Goal: Task Accomplishment & Management: Complete application form

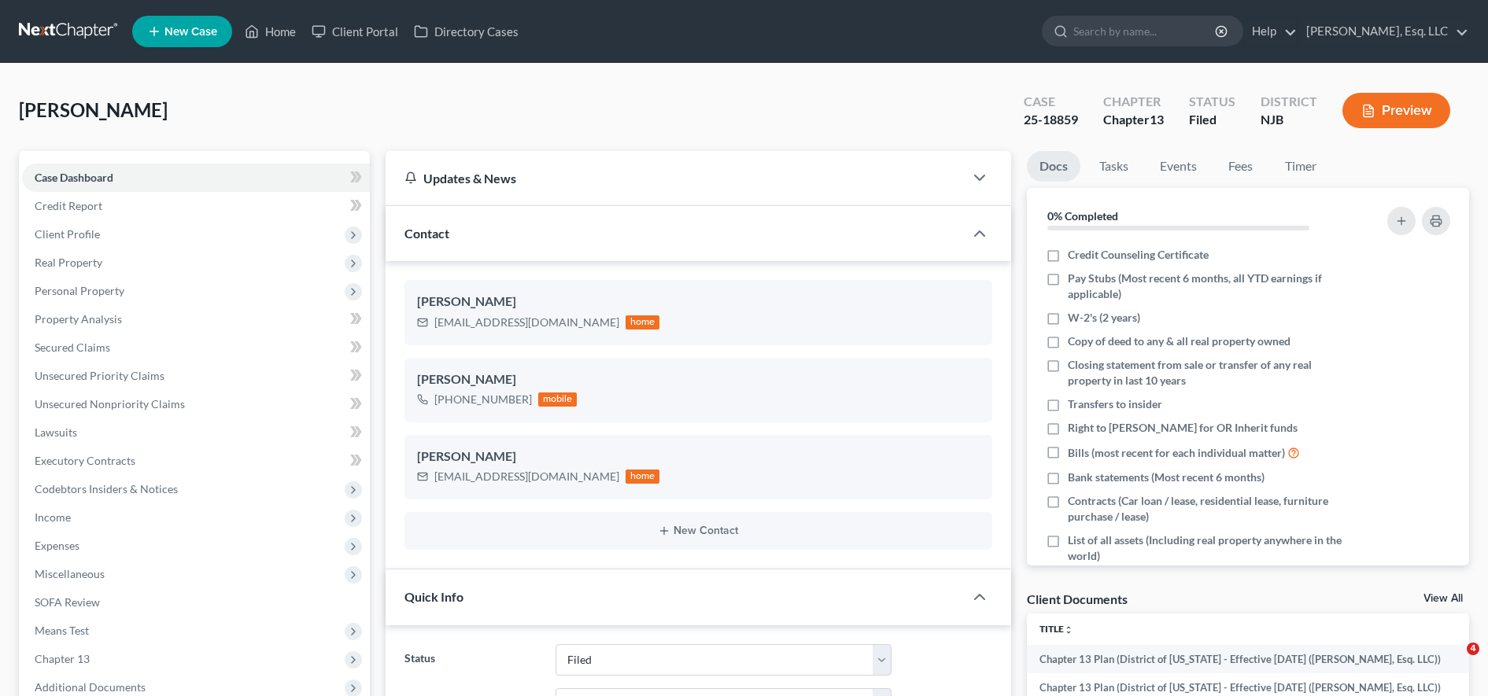
select select "6"
select select "0"
click at [361, 48] on ul "New Case Home Client Portal Directory Cases - No Result - See all results Or Pr…" at bounding box center [800, 31] width 1337 height 41
drag, startPoint x: 360, startPoint y: 28, endPoint x: 751, endPoint y: 128, distance: 404.4
click at [360, 28] on link "Client Portal" at bounding box center [355, 31] width 102 height 28
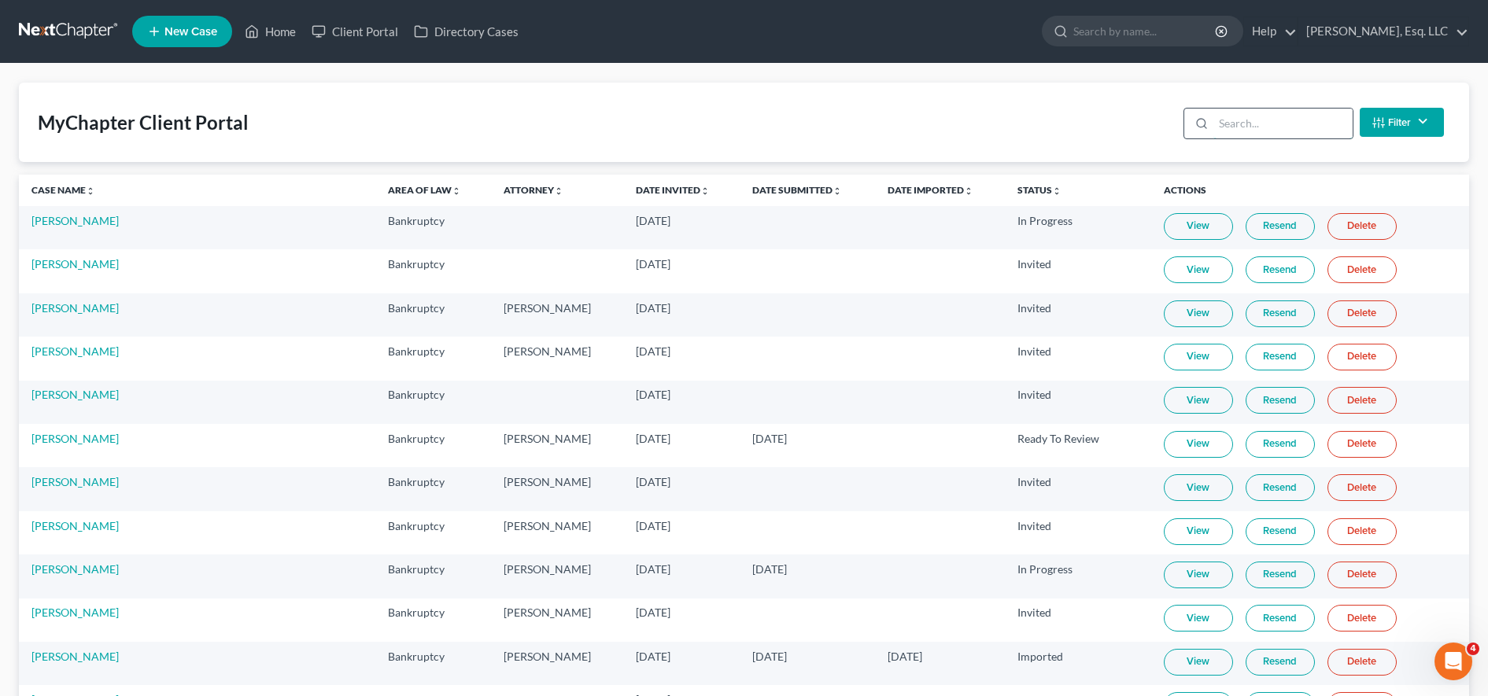
click at [1275, 116] on input "search" at bounding box center [1282, 124] width 139 height 30
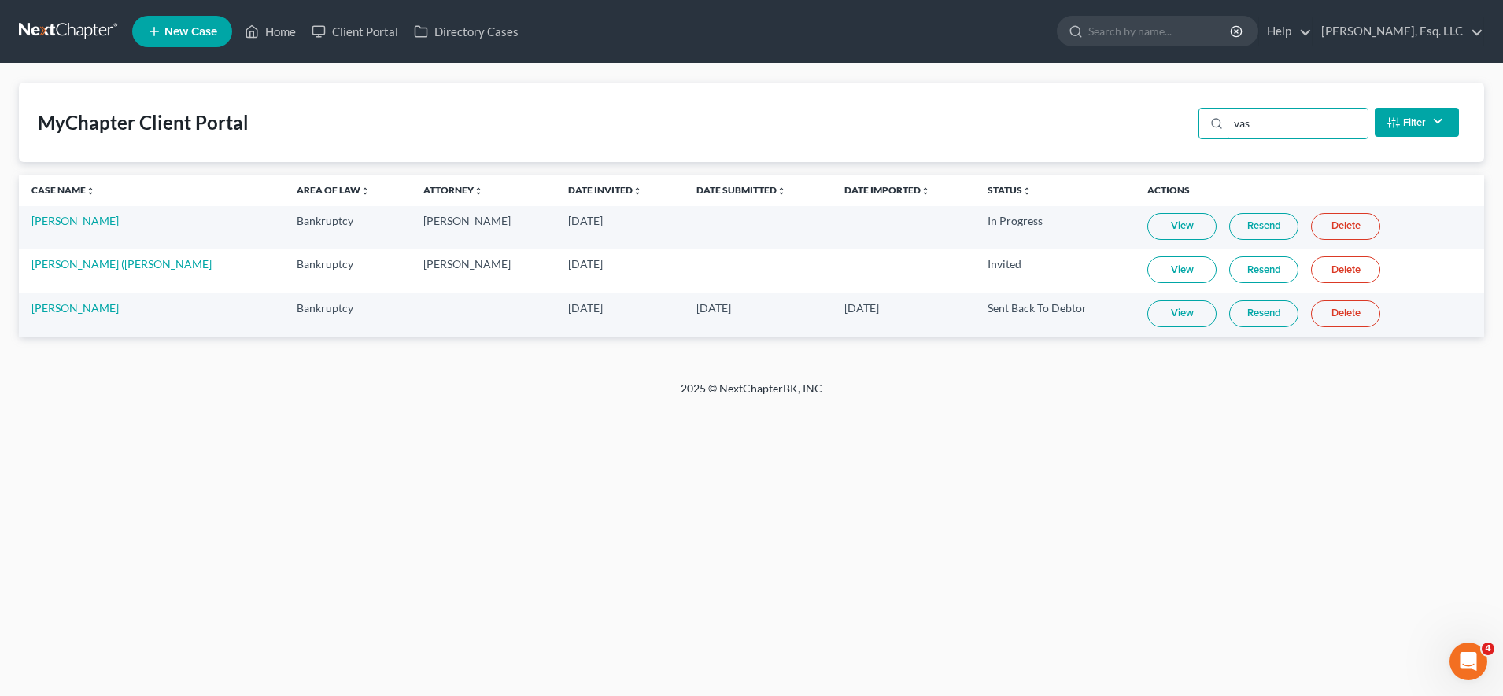
type input "vas"
click at [1157, 319] on link "View" at bounding box center [1181, 314] width 69 height 27
click at [1169, 34] on input "search" at bounding box center [1160, 31] width 144 height 29
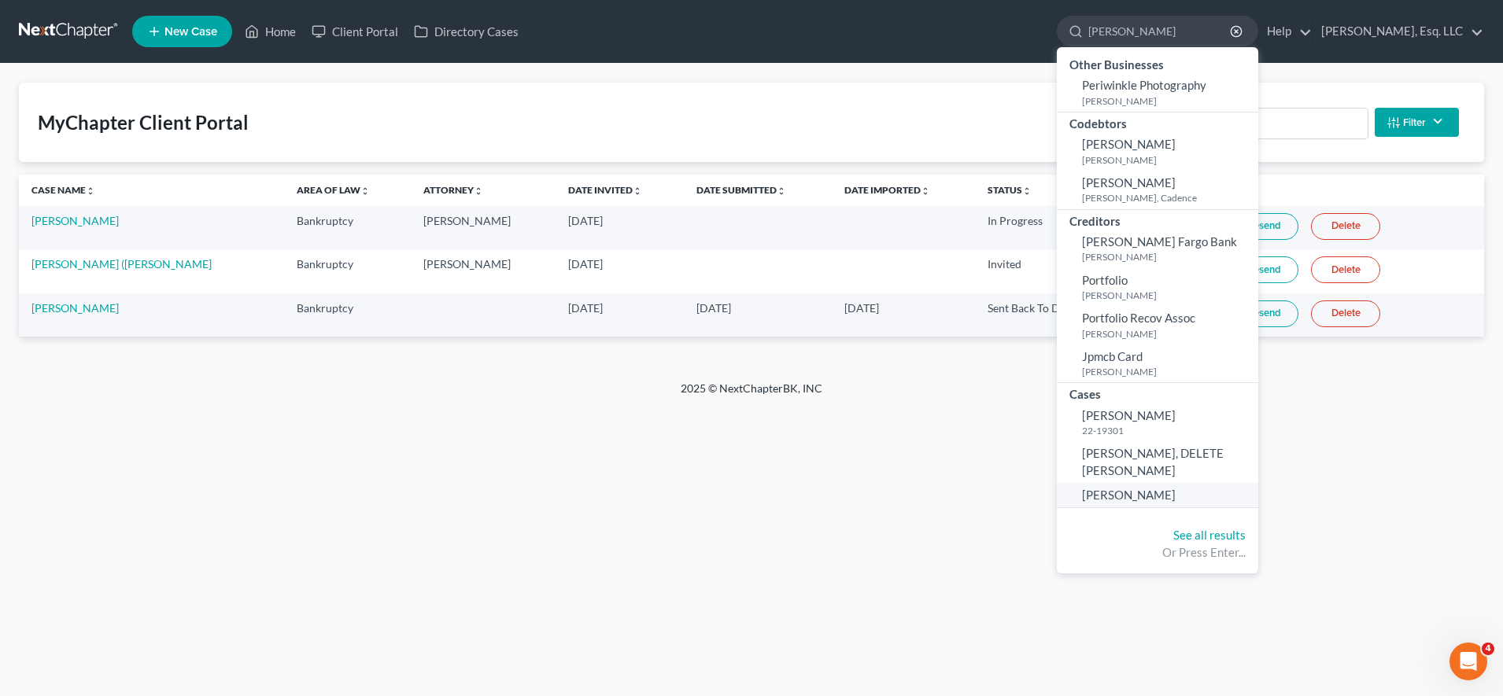
type input "[PERSON_NAME]"
click at [1122, 483] on link "[PERSON_NAME]" at bounding box center [1157, 495] width 201 height 24
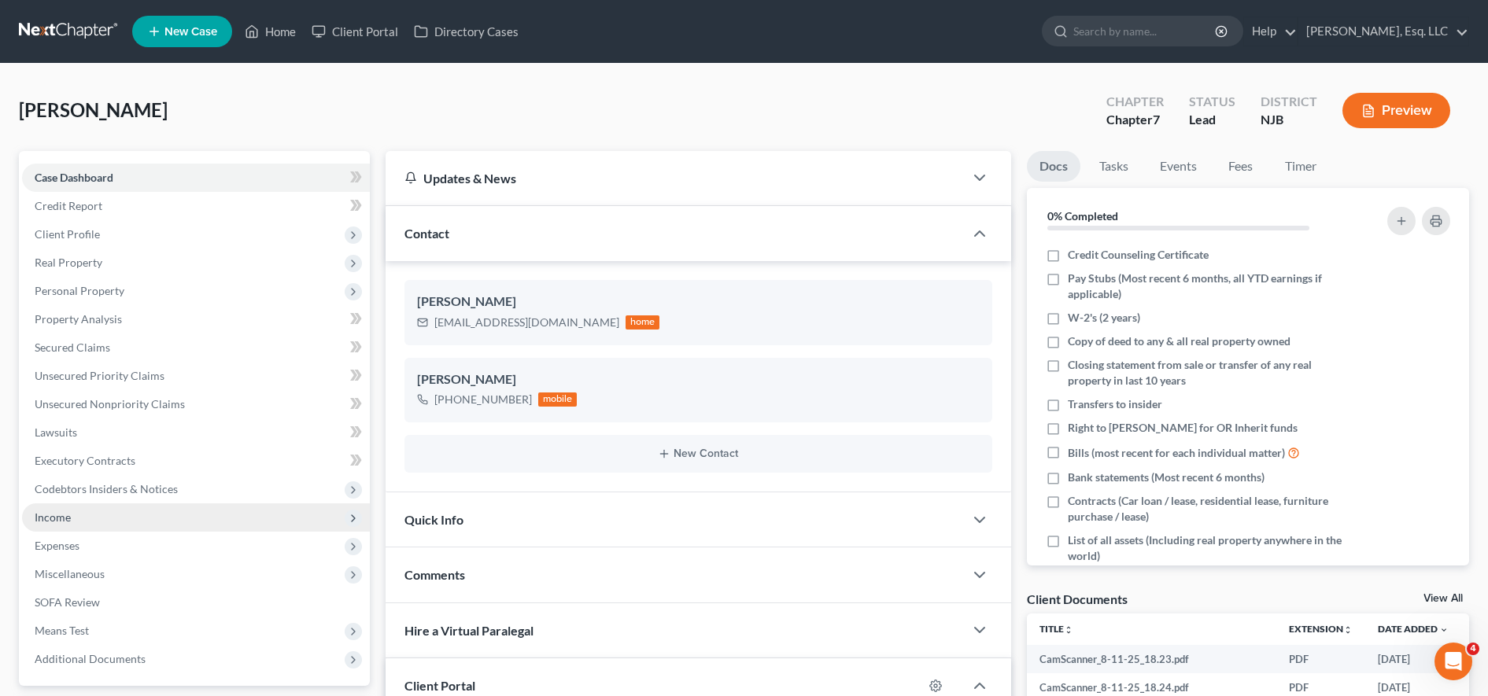
click at [140, 507] on span "Income" at bounding box center [196, 518] width 348 height 28
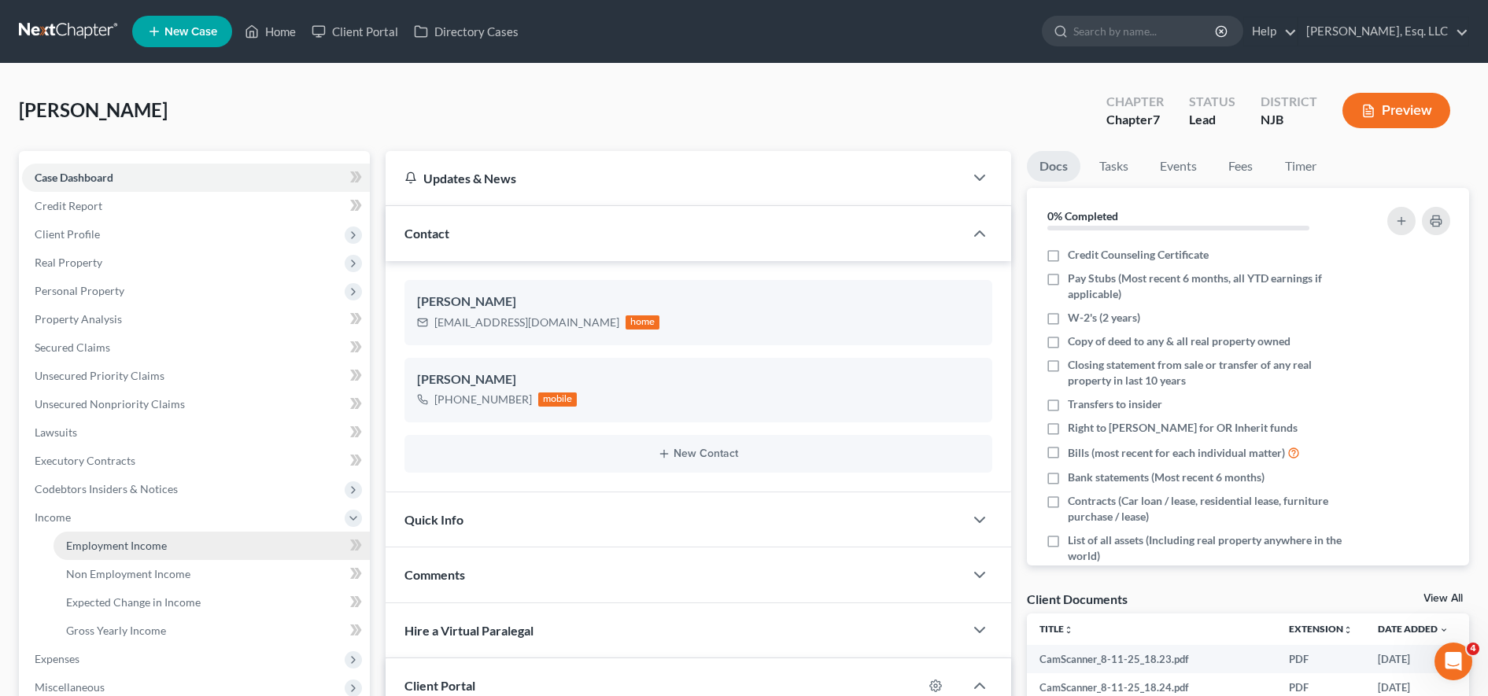
click at [138, 548] on span "Employment Income" at bounding box center [116, 545] width 101 height 13
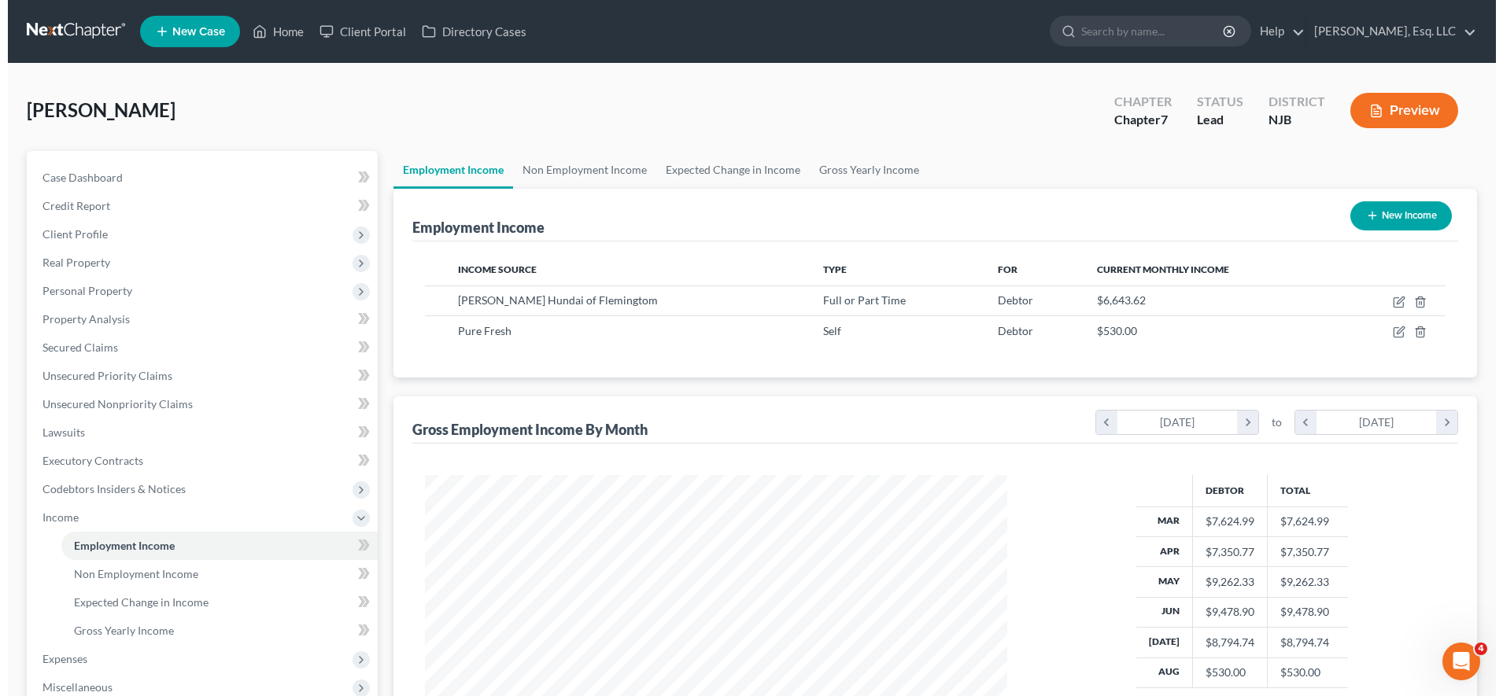
scroll to position [291, 614]
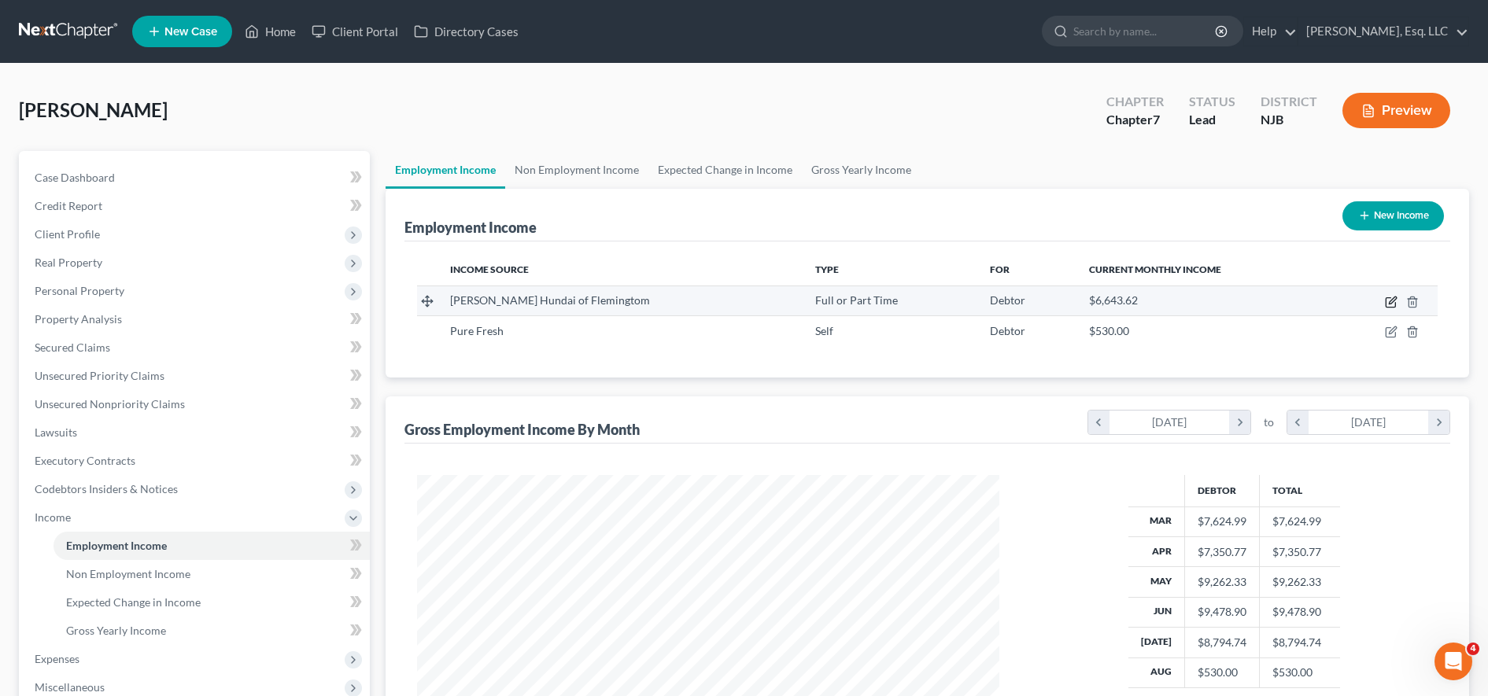
click at [1387, 304] on icon "button" at bounding box center [1391, 302] width 13 height 13
select select "0"
select select "33"
select select "1"
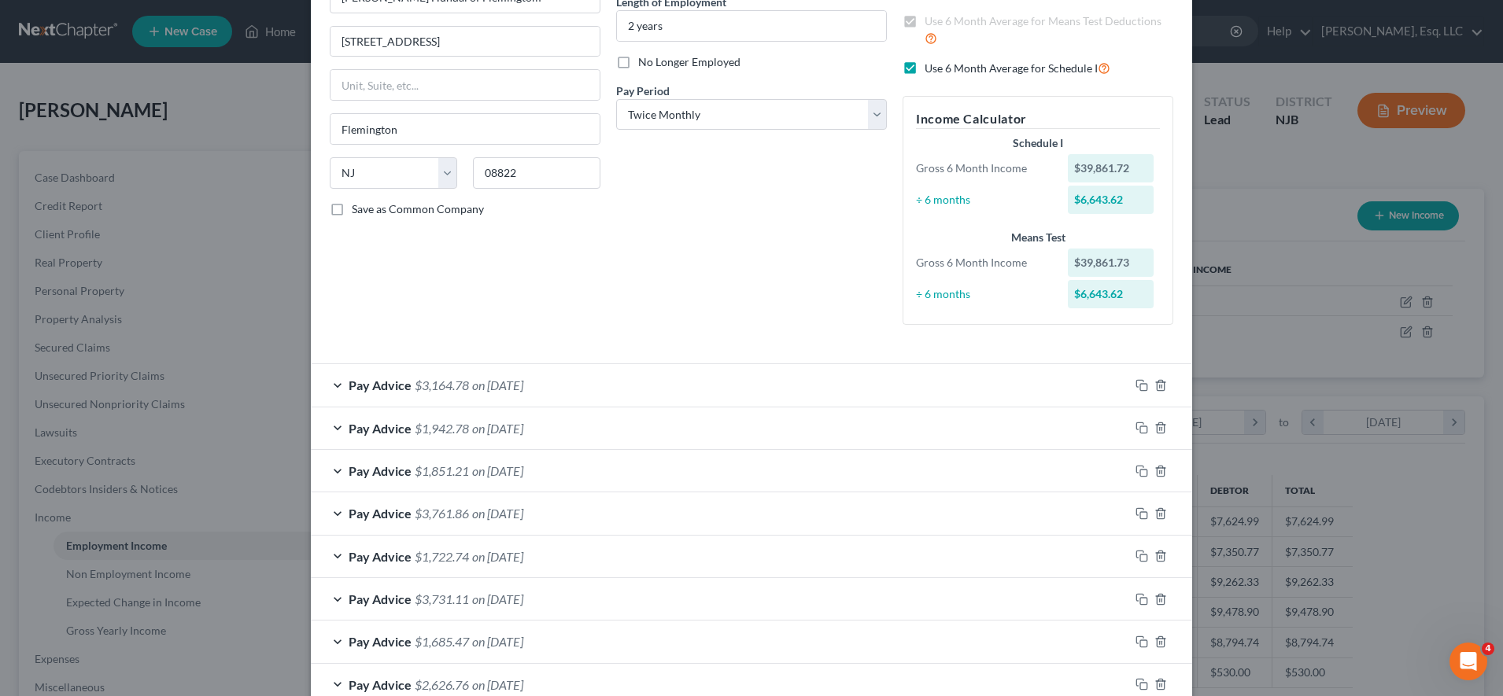
scroll to position [168, 0]
click at [1136, 379] on icon "button" at bounding box center [1139, 382] width 7 height 7
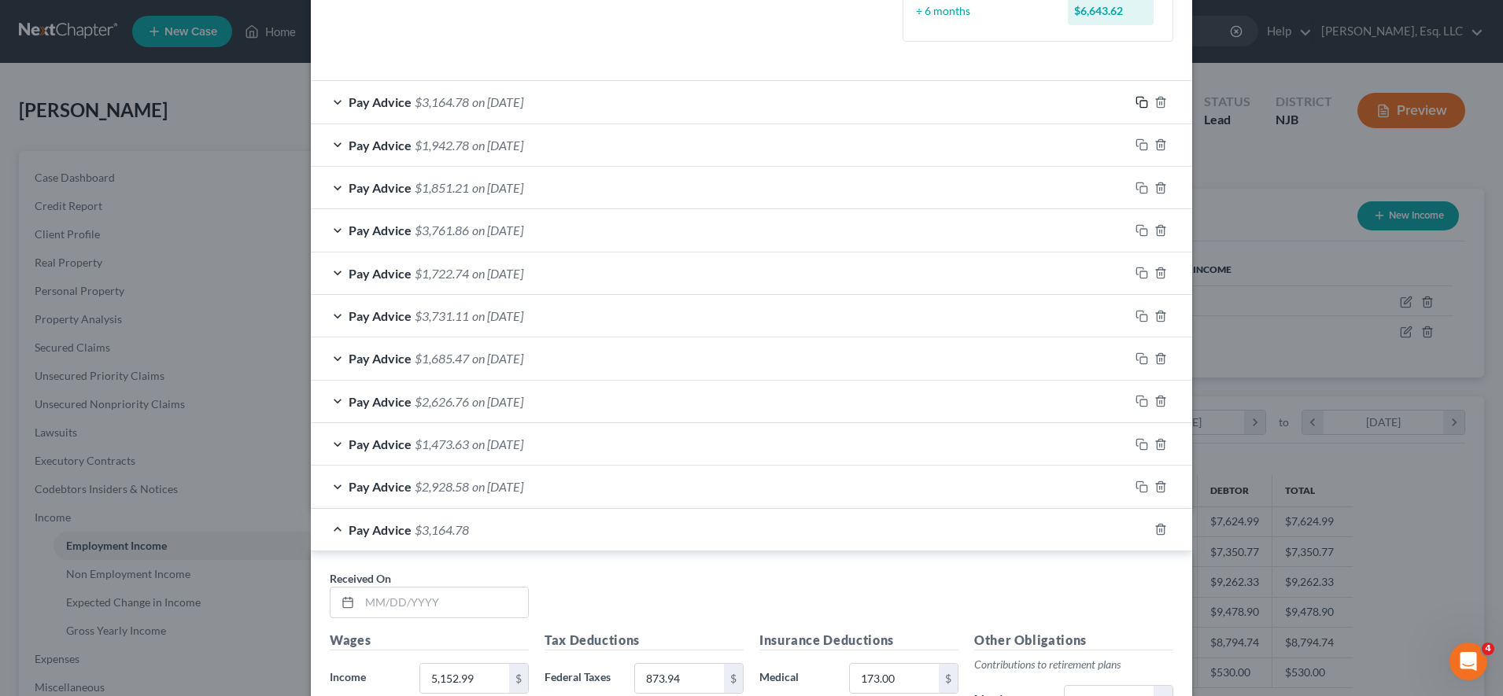
scroll to position [499, 0]
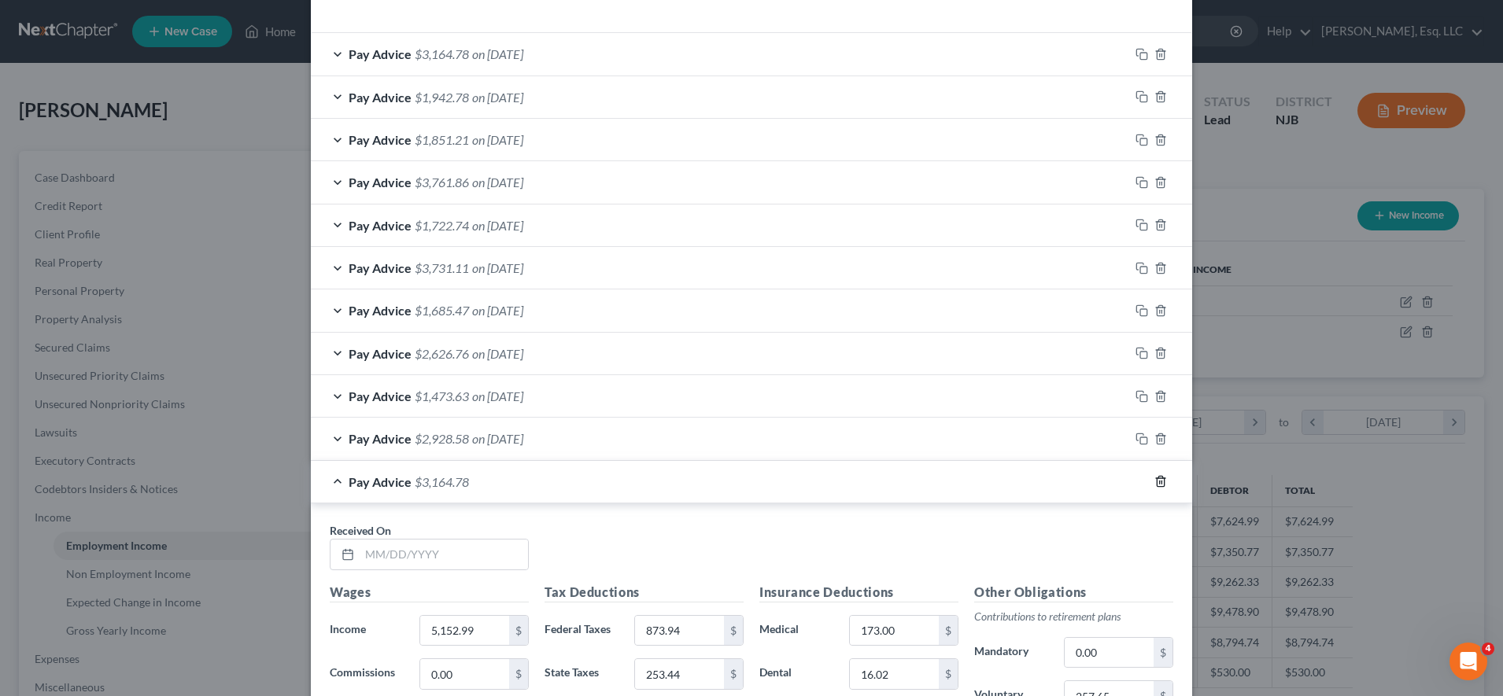
click at [1154, 486] on icon "button" at bounding box center [1160, 481] width 13 height 13
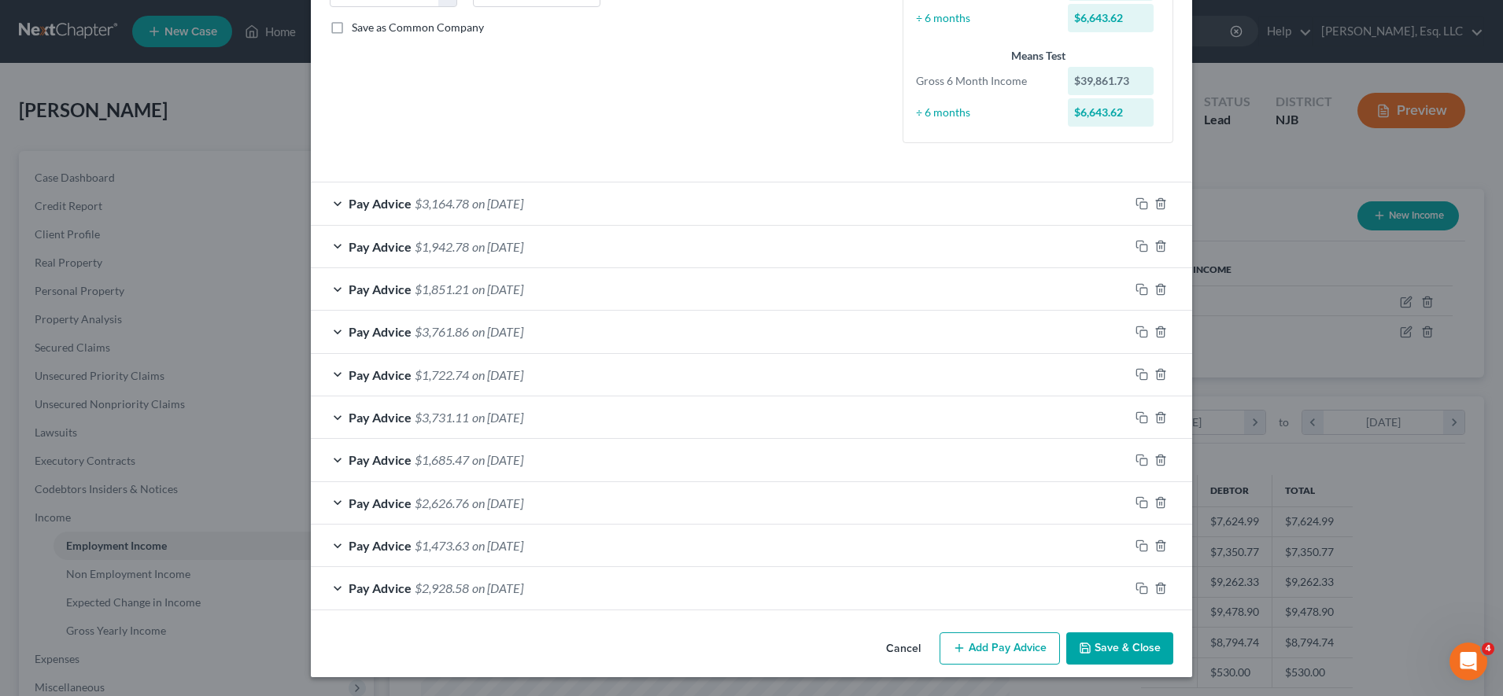
scroll to position [349, 0]
click at [1135, 247] on icon "button" at bounding box center [1141, 246] width 13 height 13
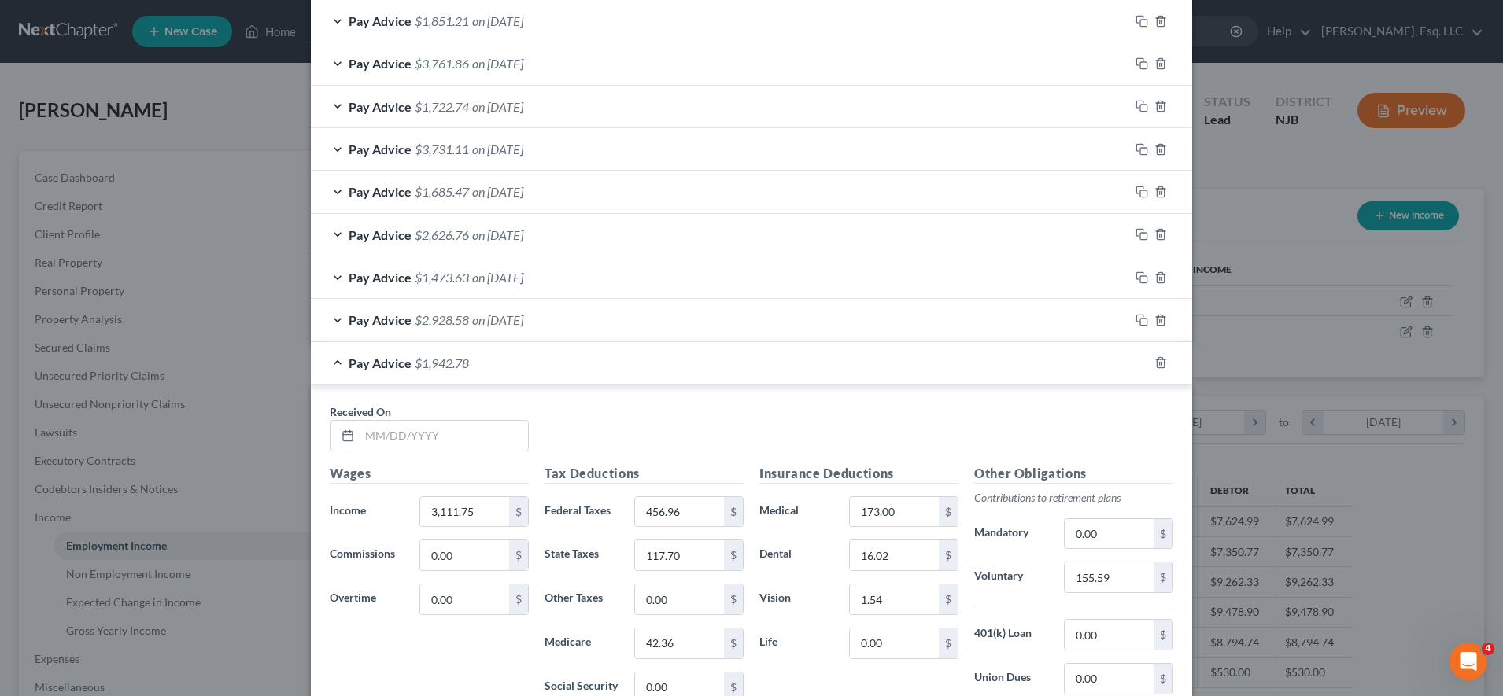
scroll to position [634, 0]
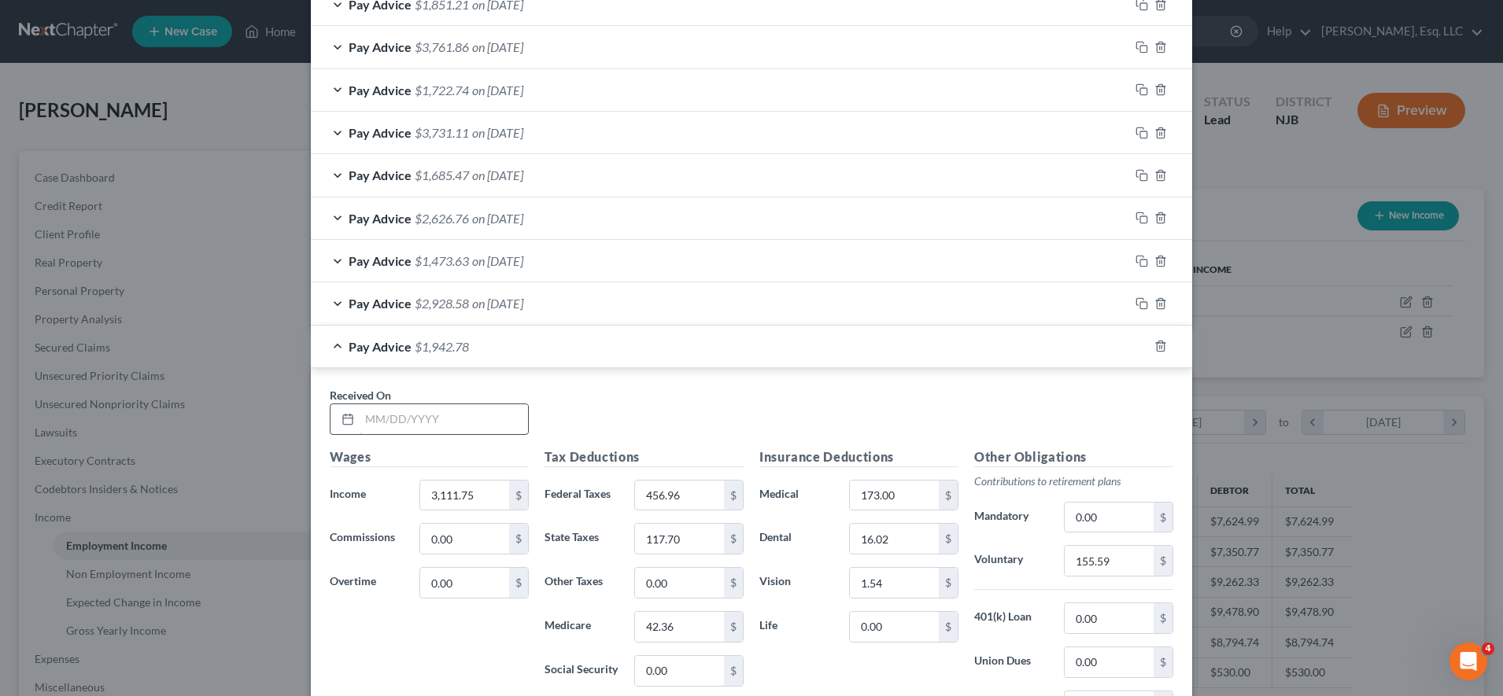
click at [483, 425] on input "text" at bounding box center [444, 419] width 168 height 30
type input "[DATE]"
click at [1129, 344] on div at bounding box center [1160, 346] width 63 height 25
click at [1135, 345] on icon "button" at bounding box center [1141, 346] width 13 height 13
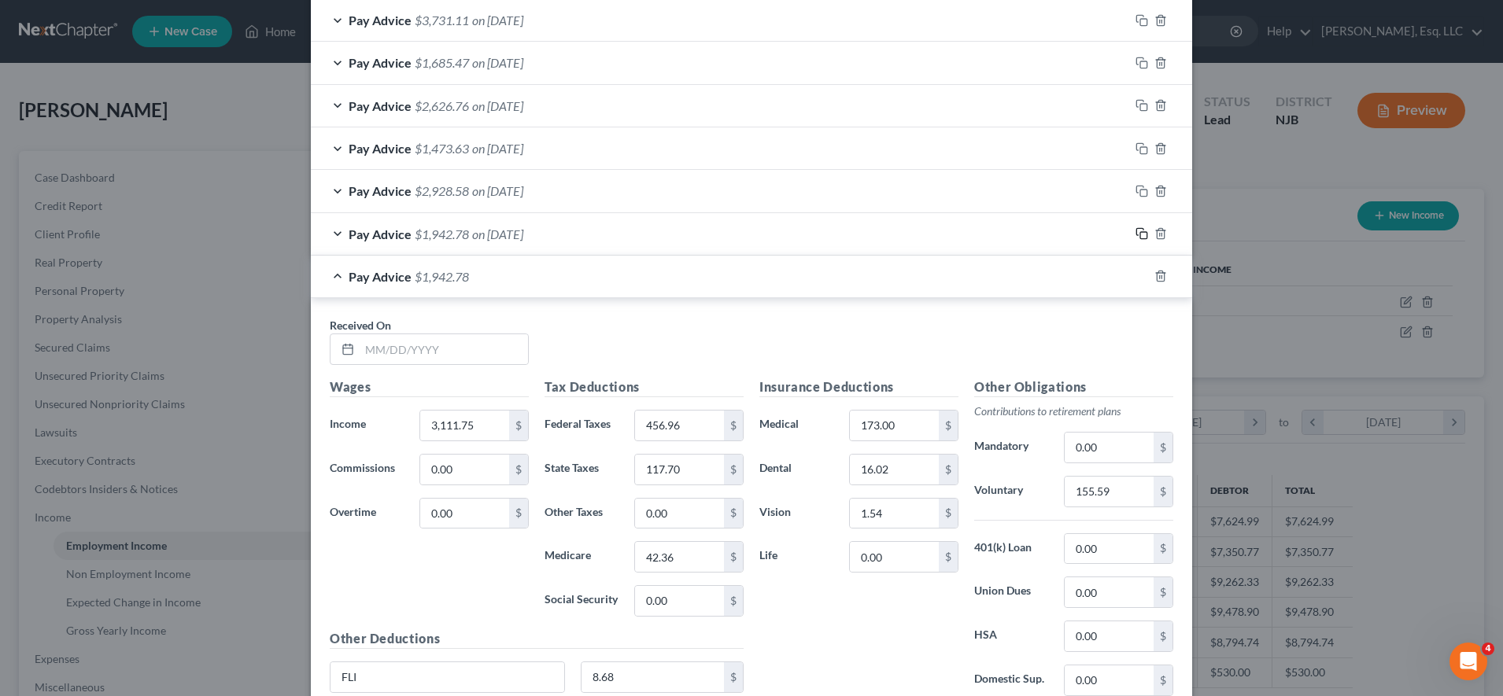
scroll to position [886, 0]
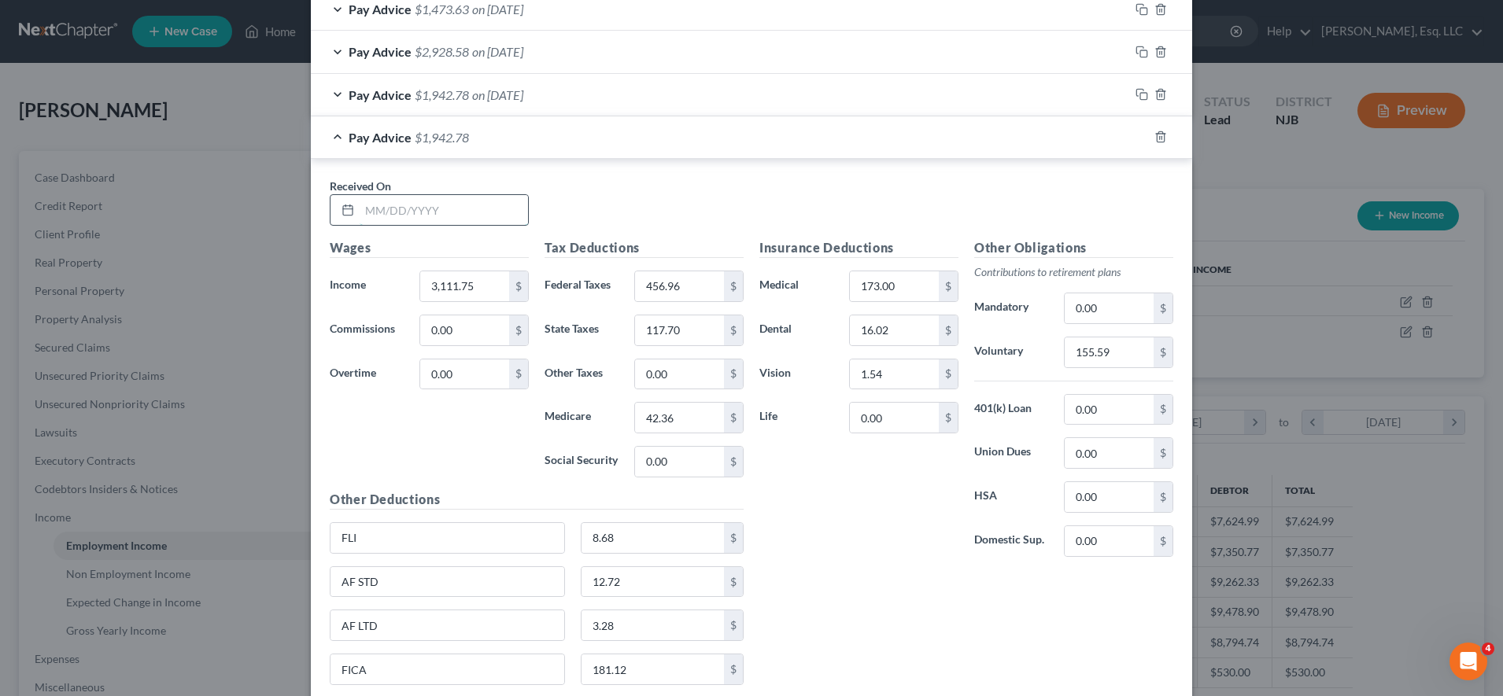
click at [483, 197] on input "text" at bounding box center [444, 210] width 168 height 30
type input "[DATE]"
click at [773, 143] on div "Pay Advice $1,942.78 on [DATE]" at bounding box center [720, 137] width 818 height 42
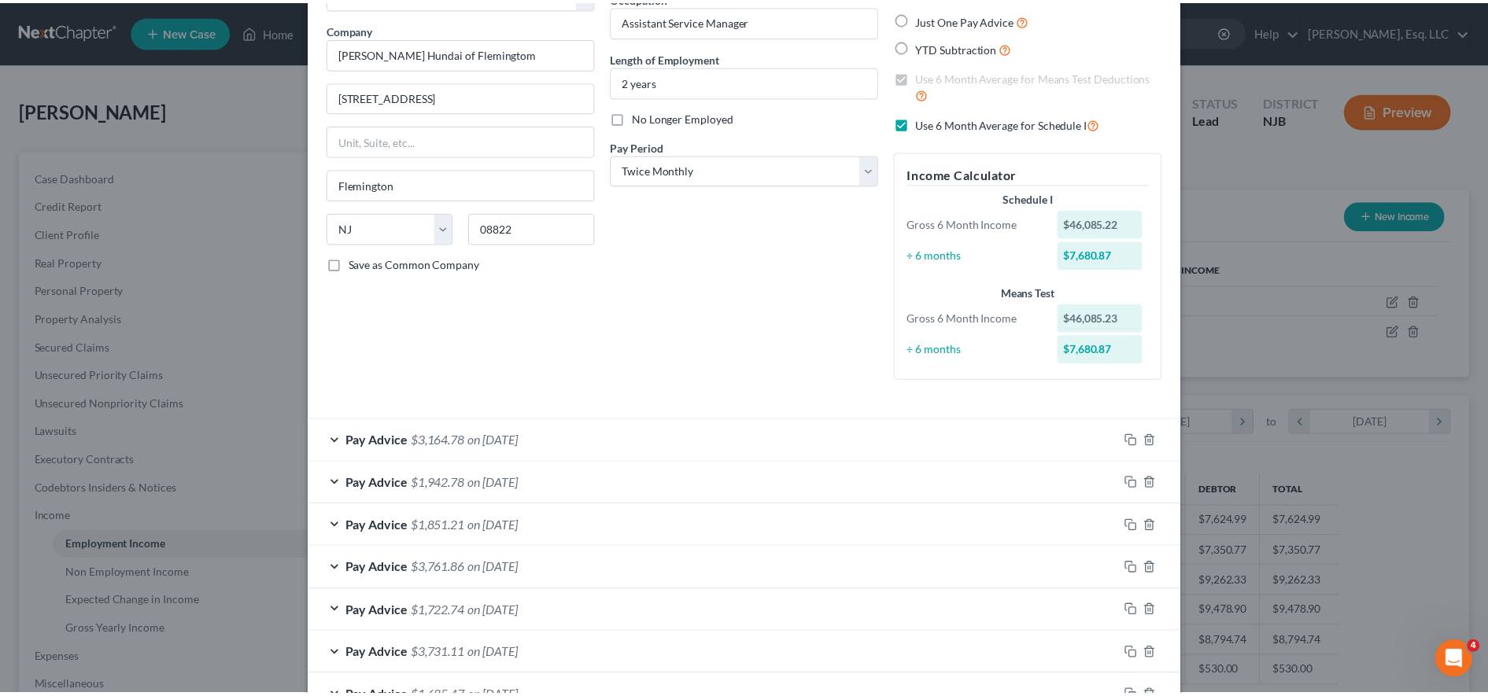
scroll to position [435, 0]
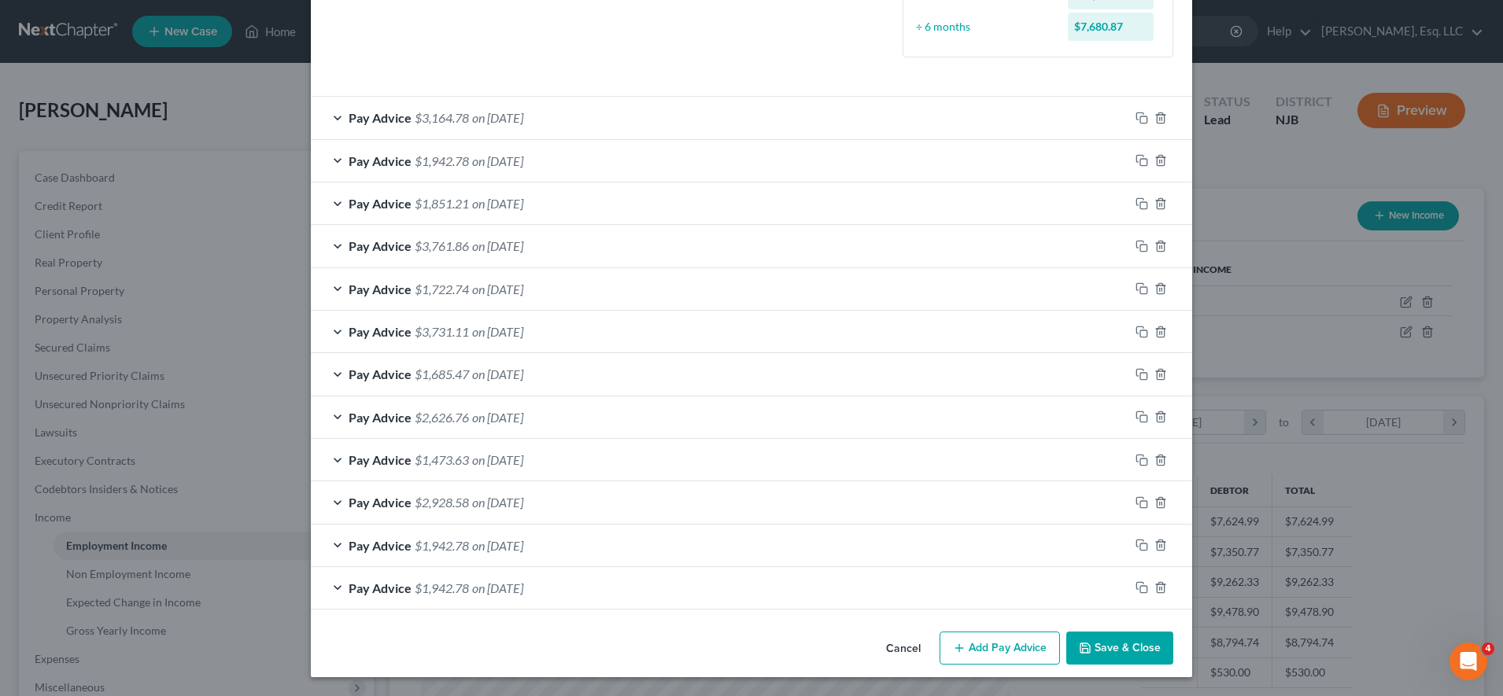
click at [1079, 652] on icon "button" at bounding box center [1085, 648] width 13 height 13
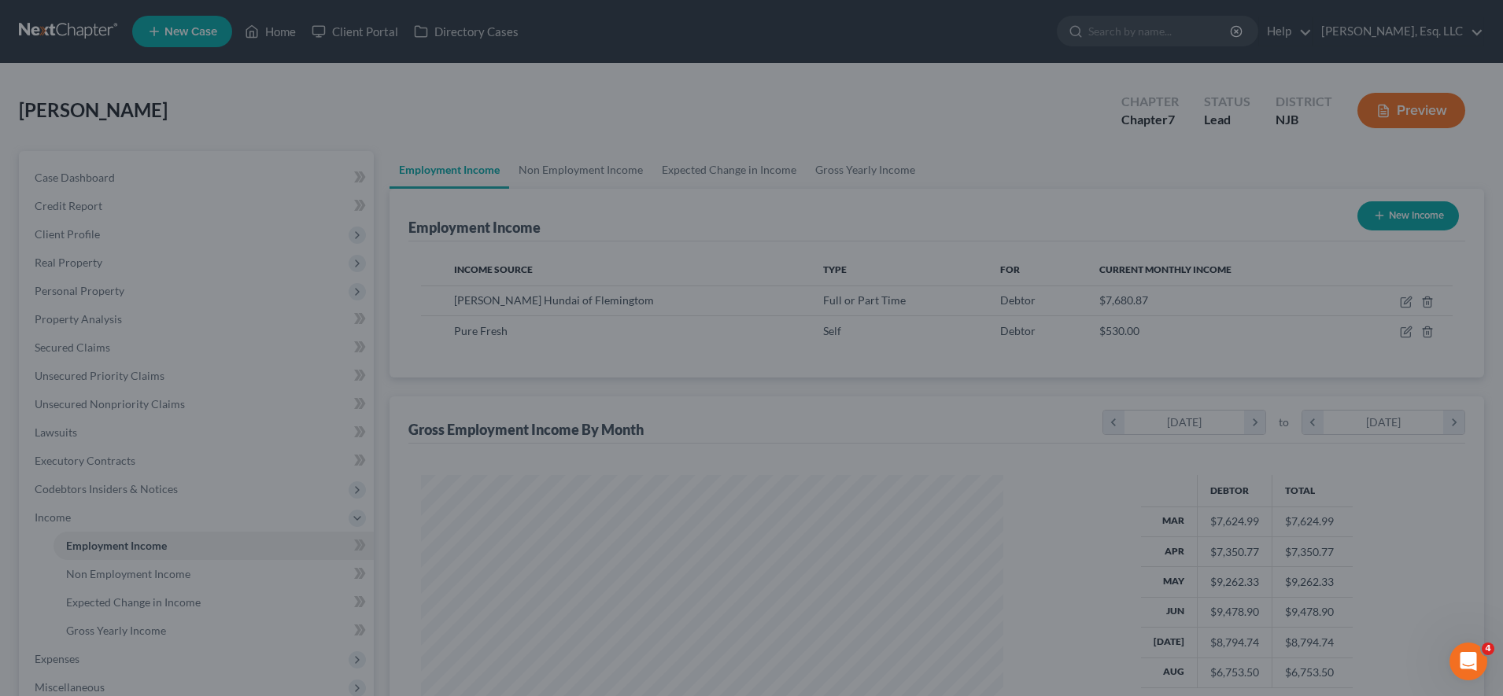
scroll to position [786528, 786206]
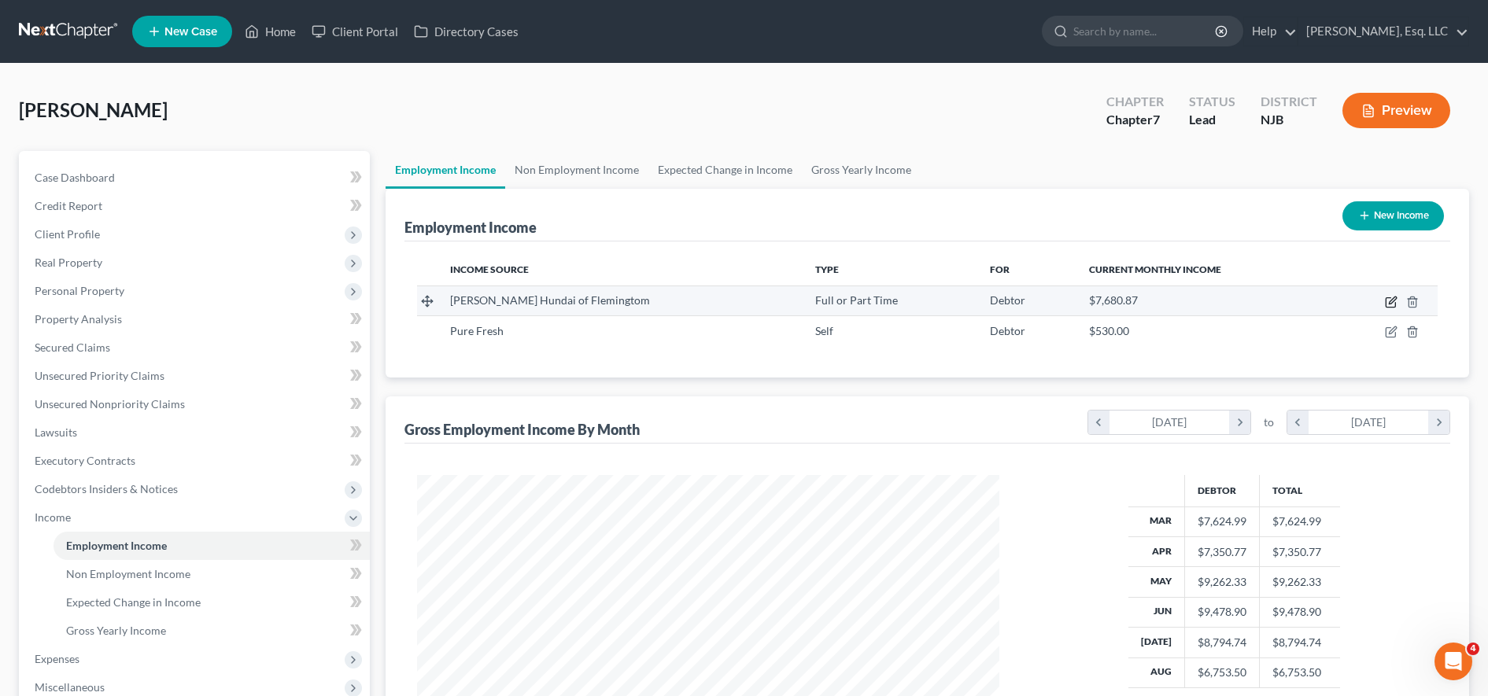
click at [1390, 303] on icon "button" at bounding box center [1392, 300] width 7 height 7
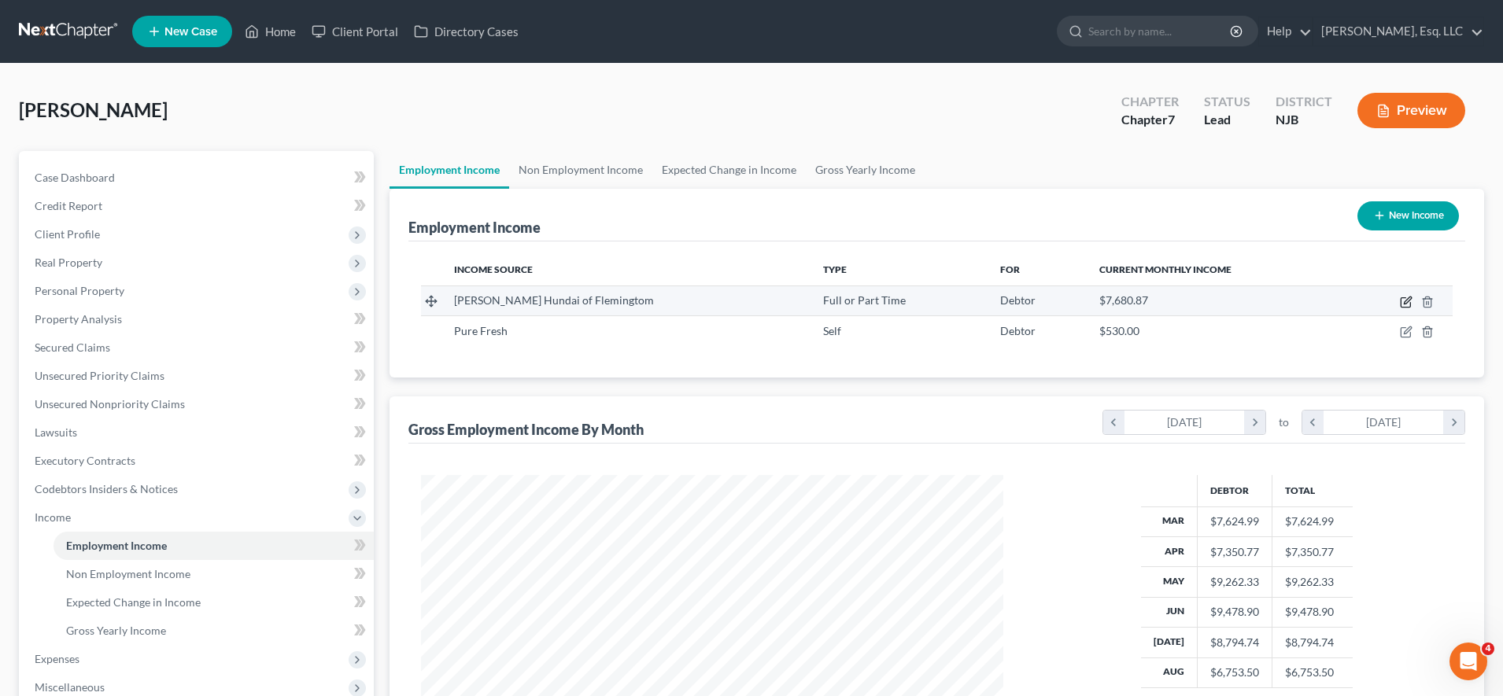
select select "0"
select select "33"
select select "1"
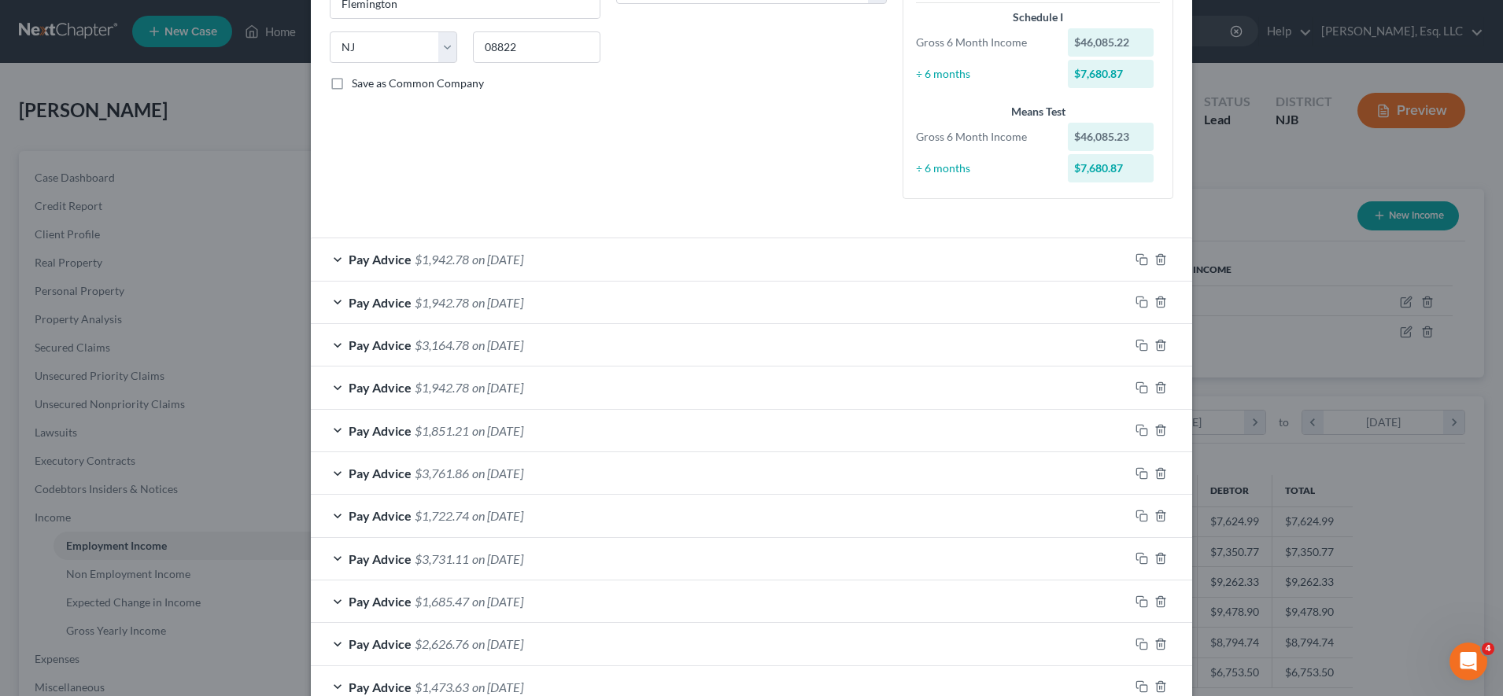
scroll to position [298, 0]
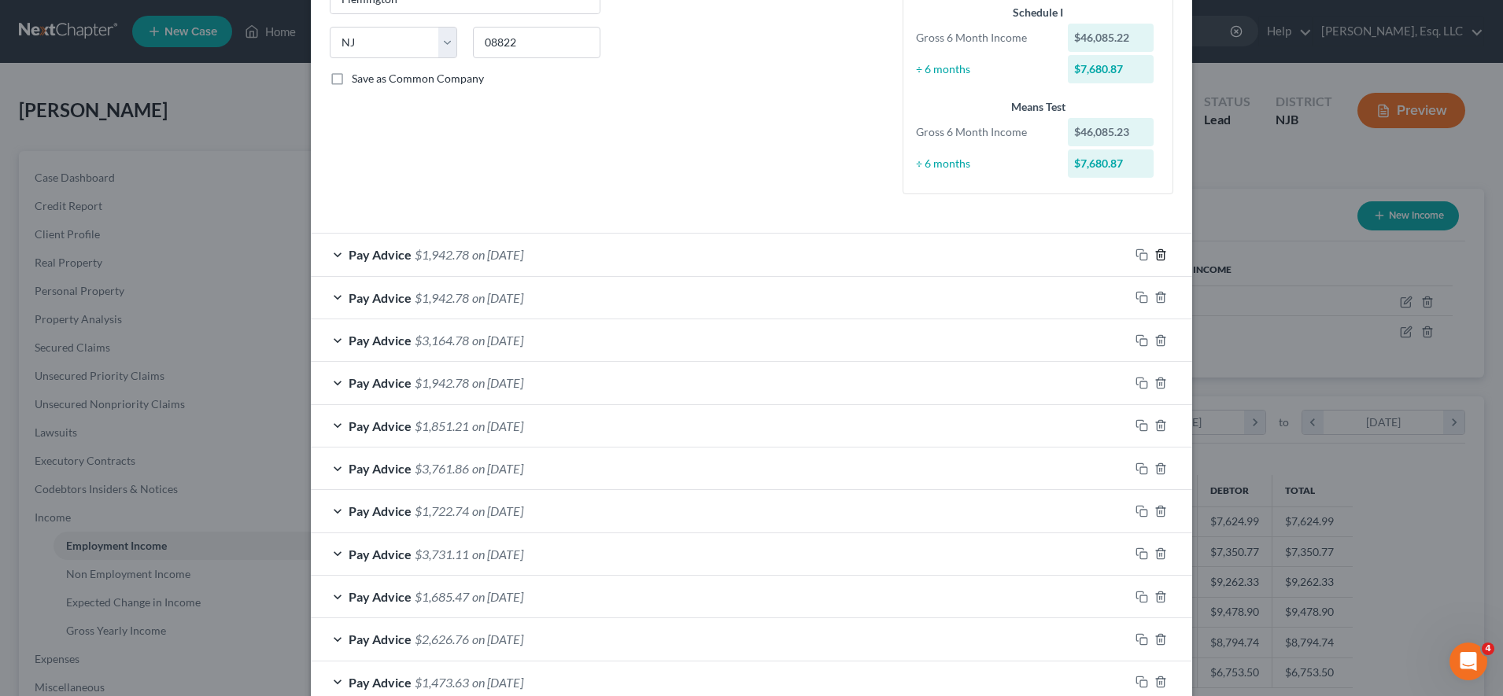
click at [1157, 253] on icon "button" at bounding box center [1160, 254] width 7 height 10
click at [1135, 425] on icon "button" at bounding box center [1141, 425] width 13 height 13
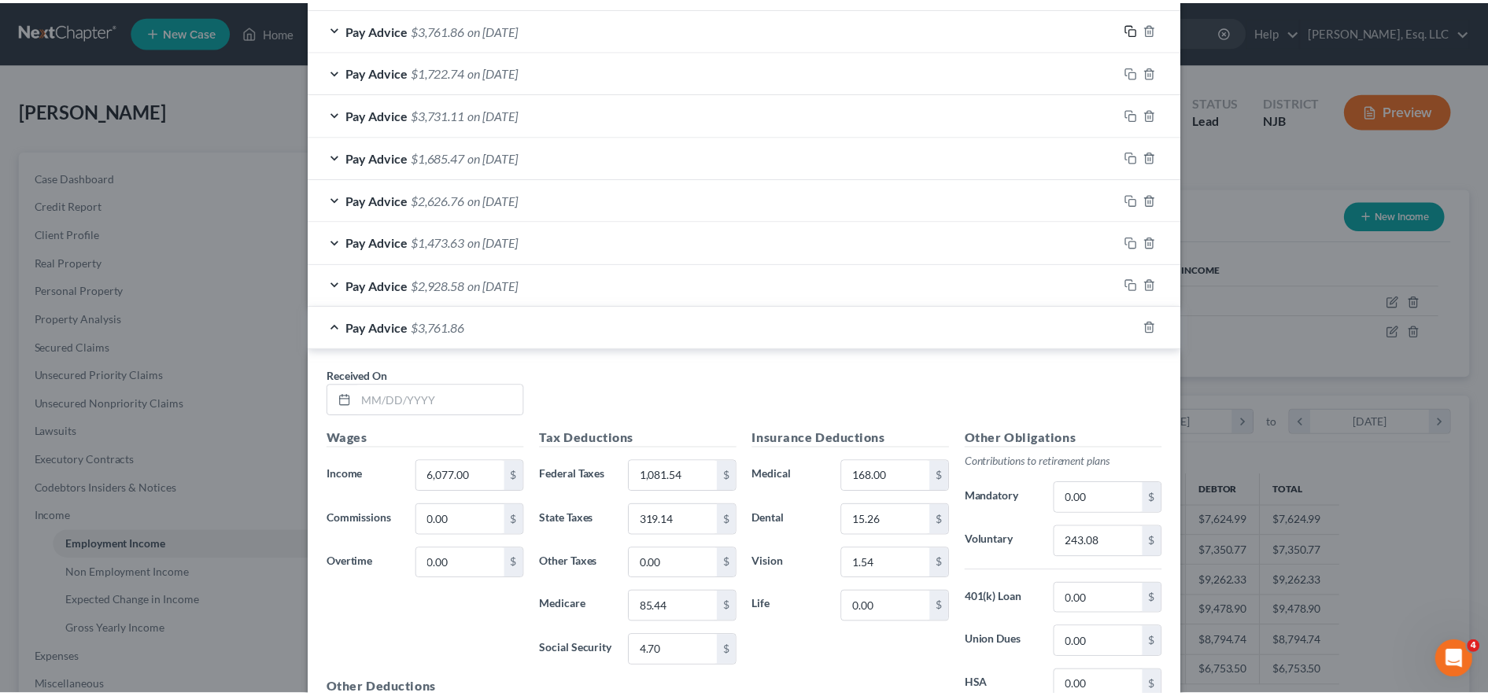
scroll to position [924, 0]
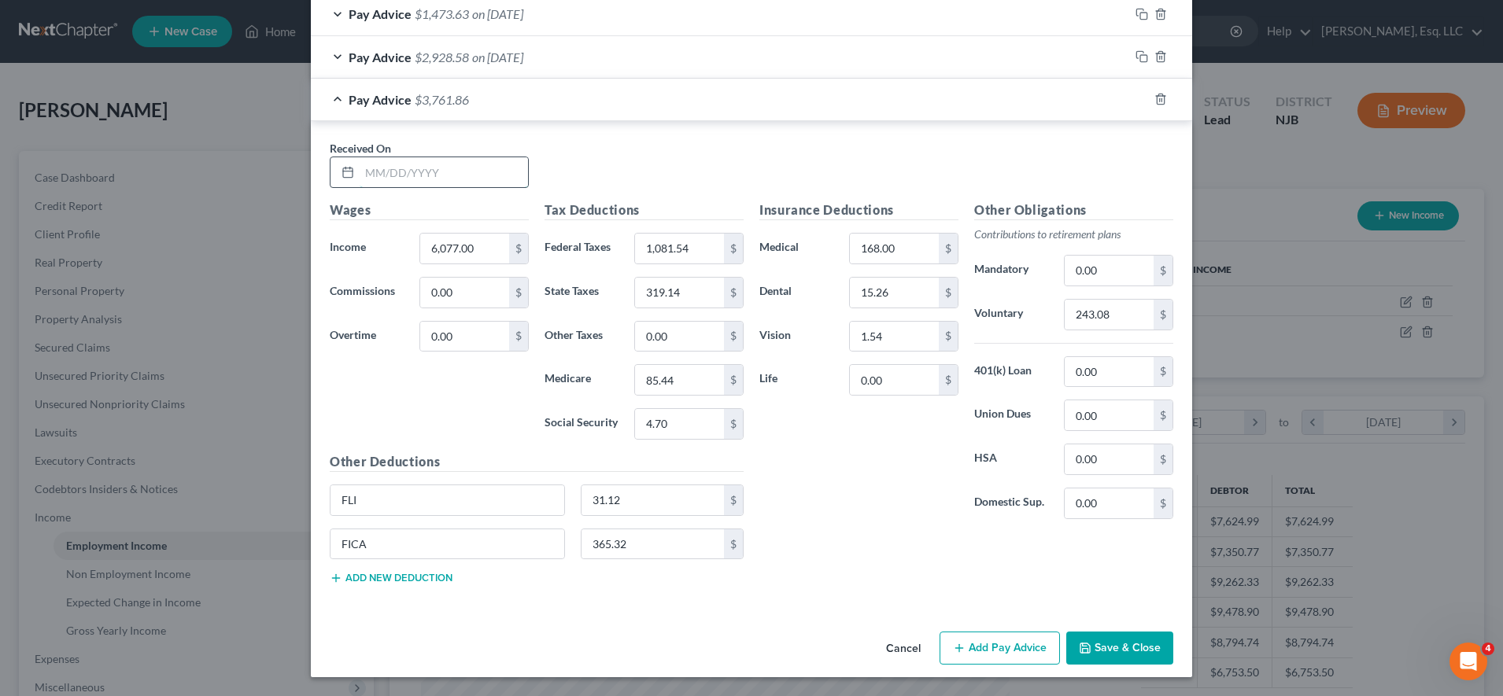
click at [448, 180] on input "text" at bounding box center [444, 172] width 168 height 30
type input "[DATE]"
click at [1137, 648] on button "Save & Close" at bounding box center [1119, 648] width 107 height 33
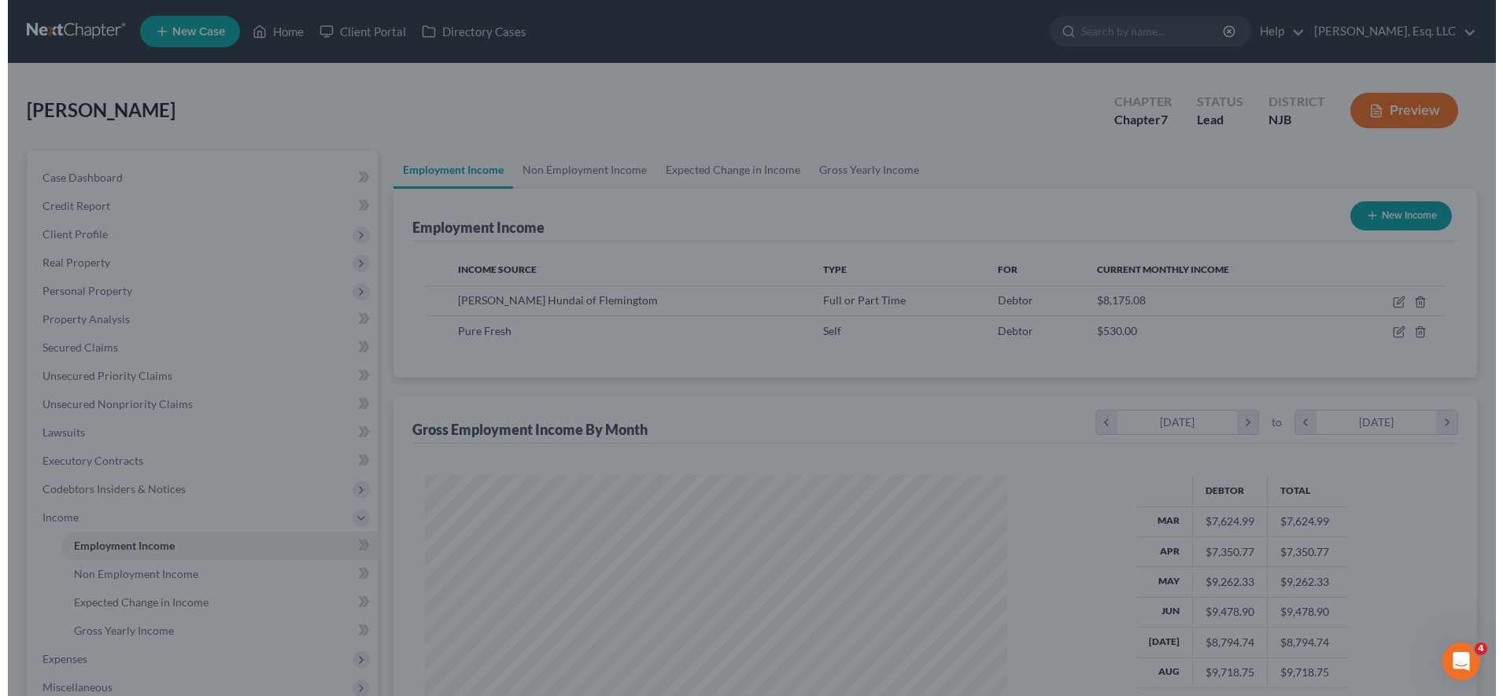
scroll to position [786528, 786206]
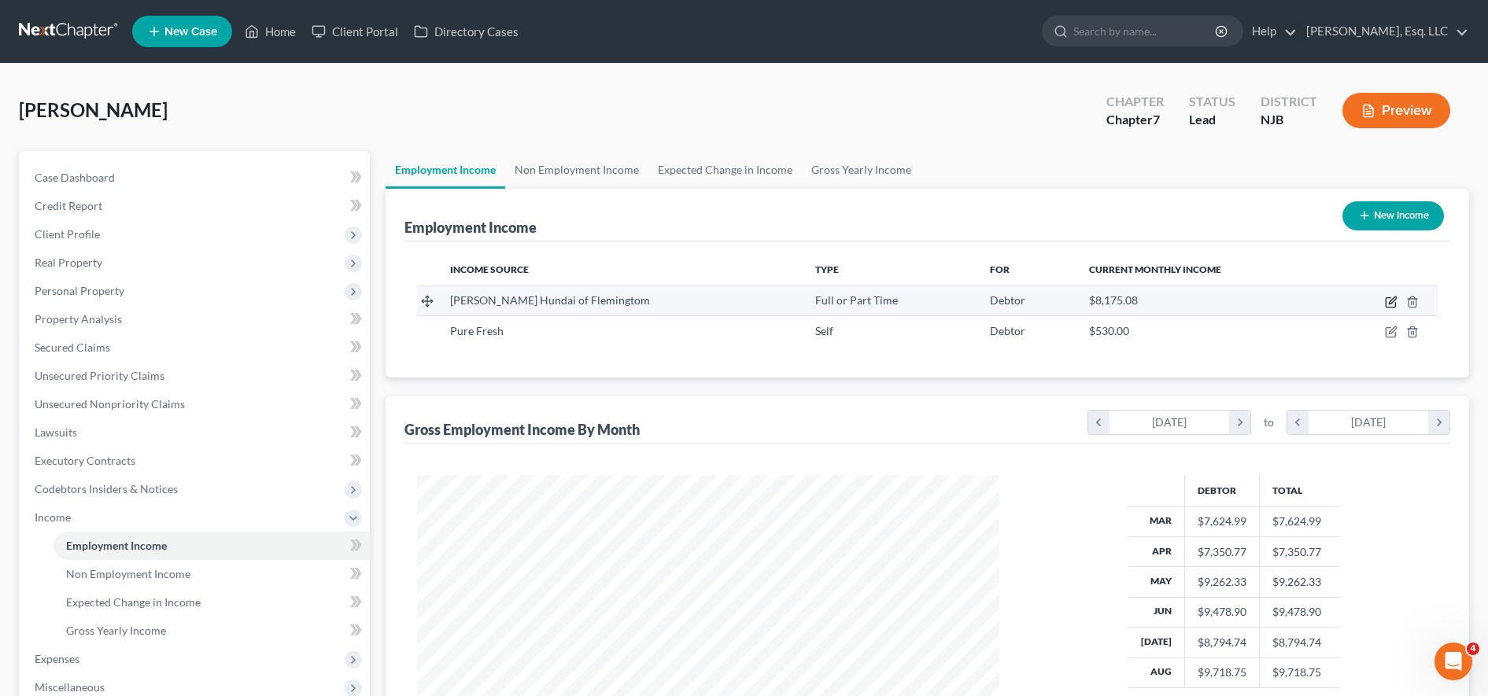
click at [1387, 303] on icon "button" at bounding box center [1391, 302] width 13 height 13
select select "0"
select select "33"
select select "1"
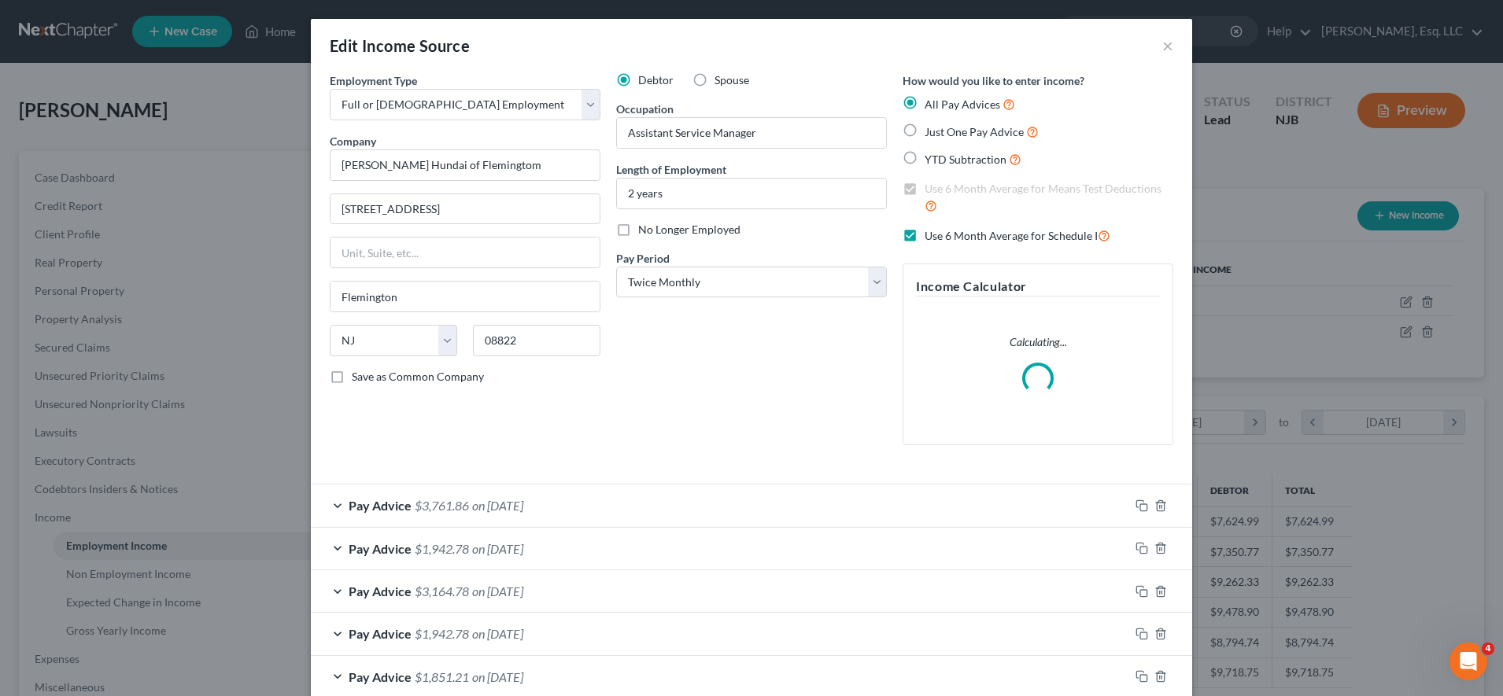
scroll to position [5, 0]
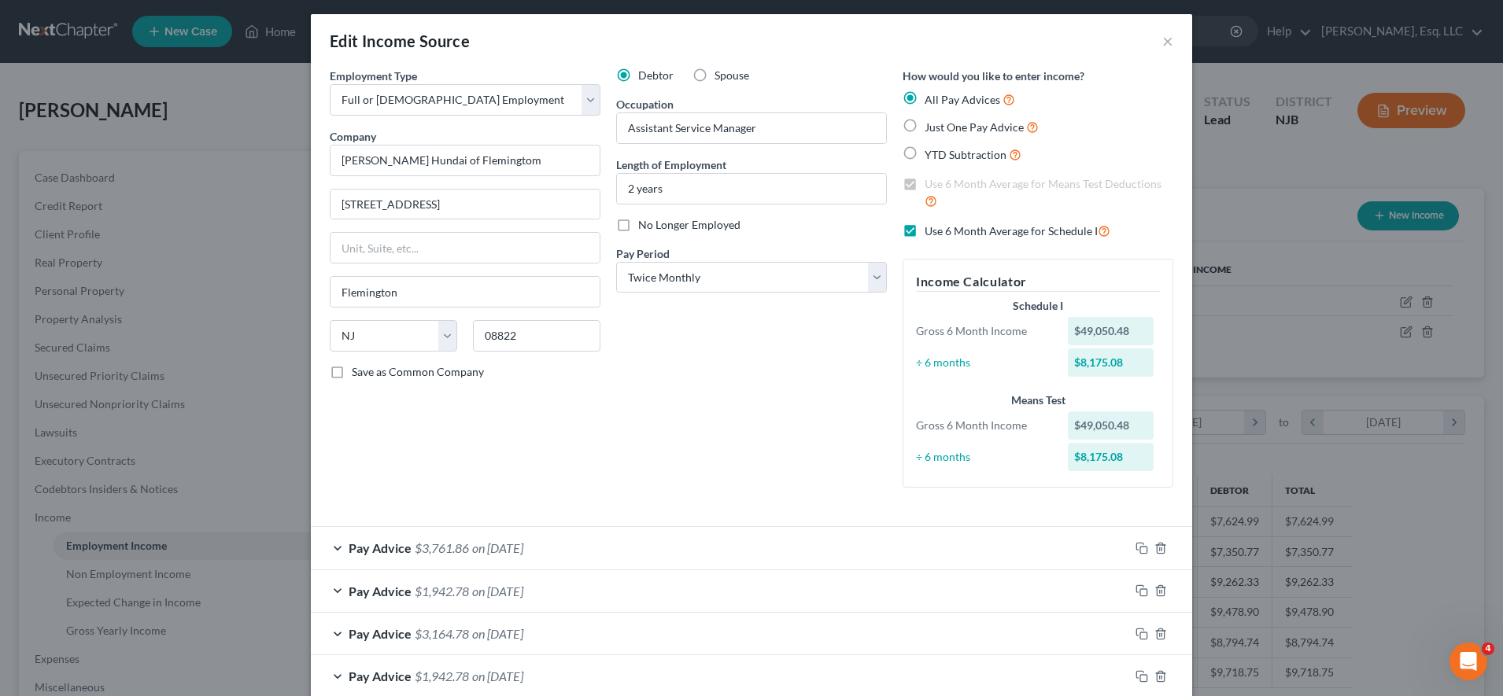
click at [761, 551] on div "Pay Advice $3,761.86 on [DATE]" at bounding box center [720, 548] width 818 height 42
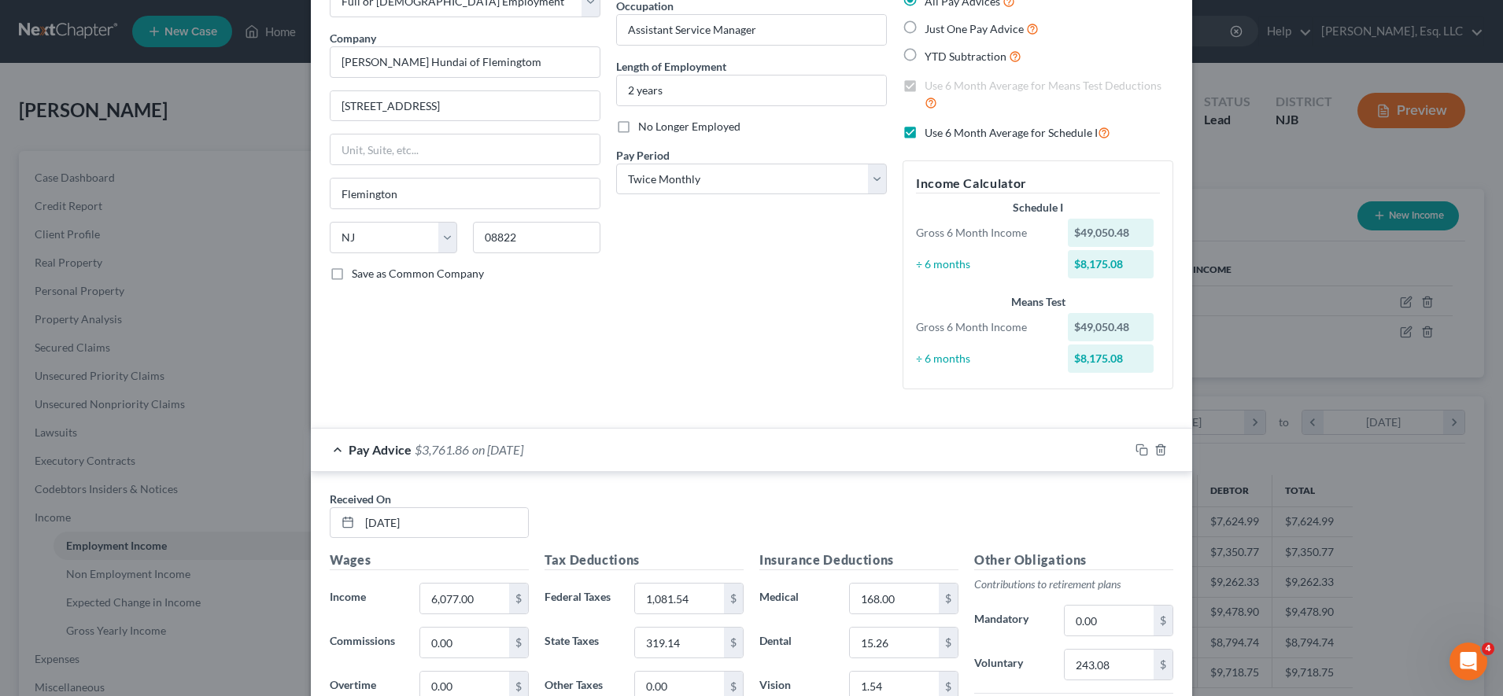
scroll to position [142, 0]
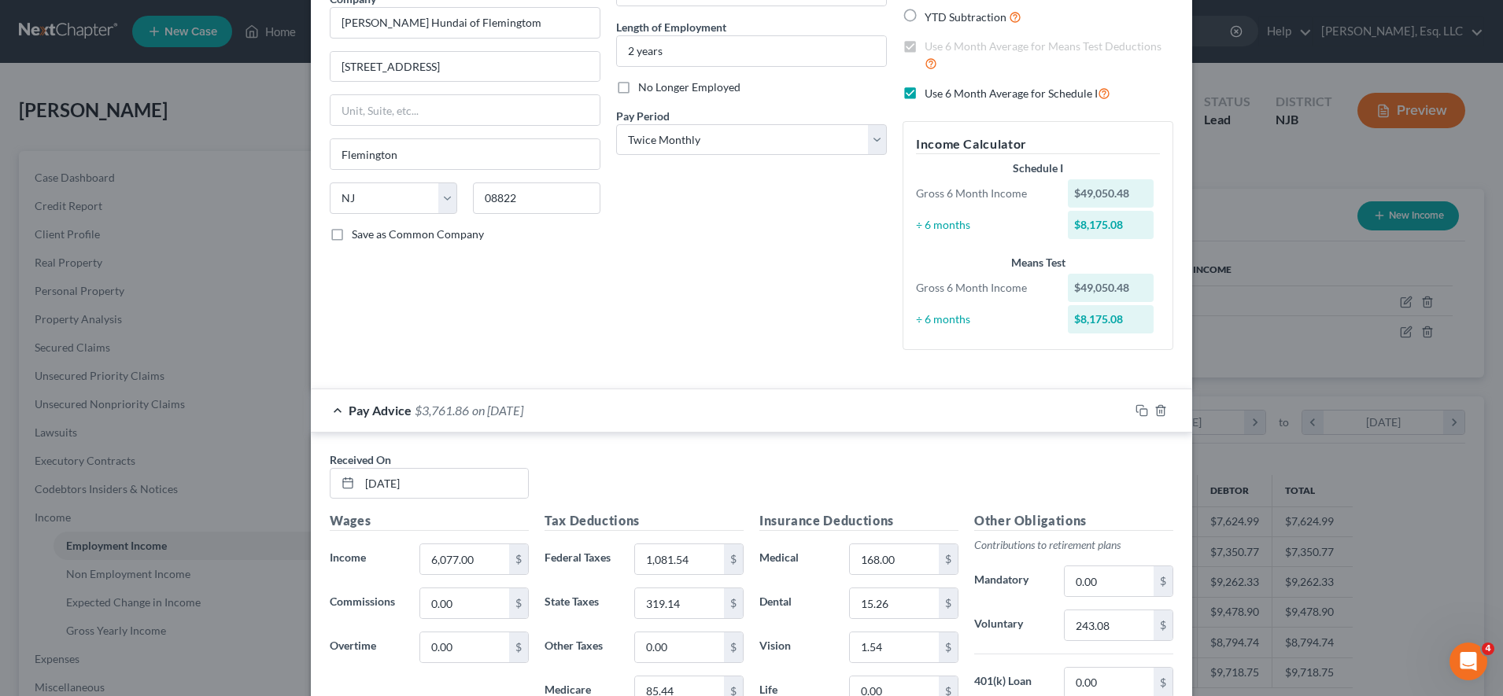
click at [659, 417] on div "Pay Advice $3,761.86 on [DATE]" at bounding box center [720, 410] width 818 height 42
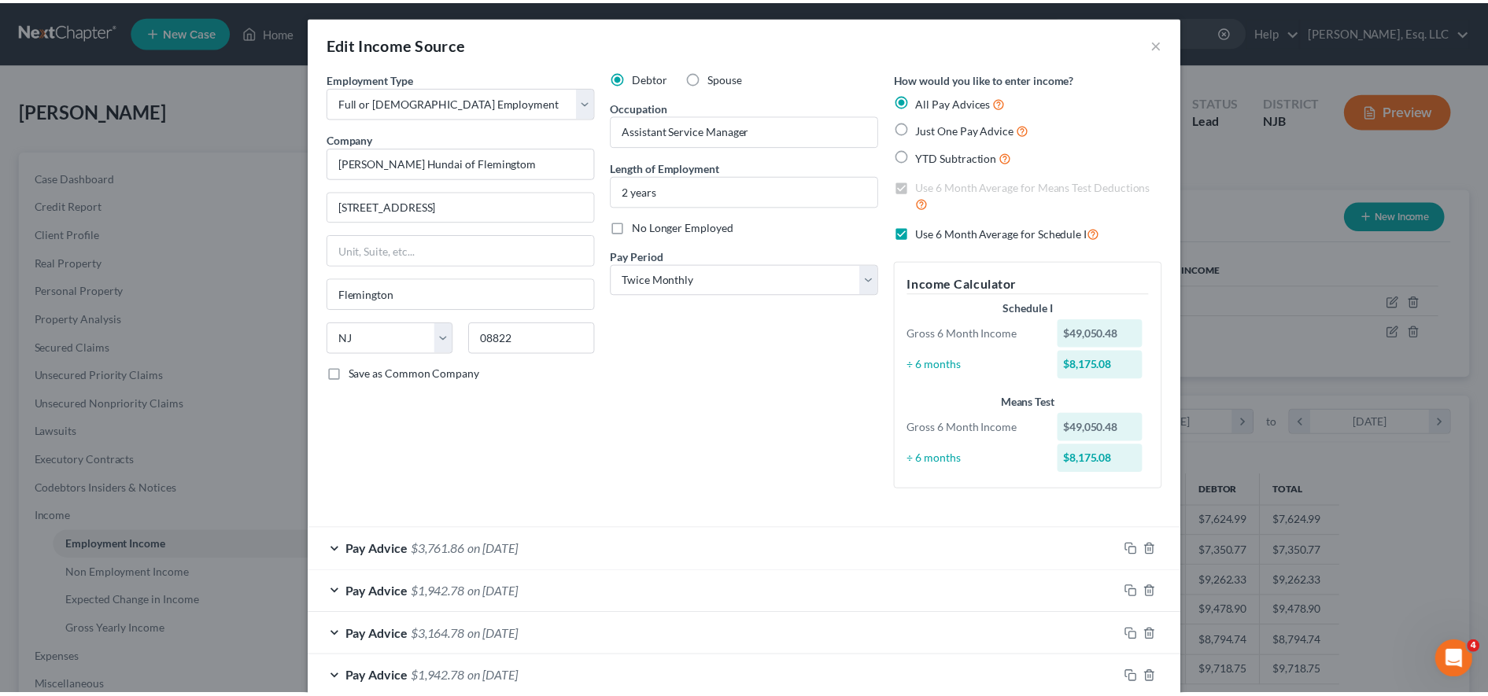
scroll to position [0, 0]
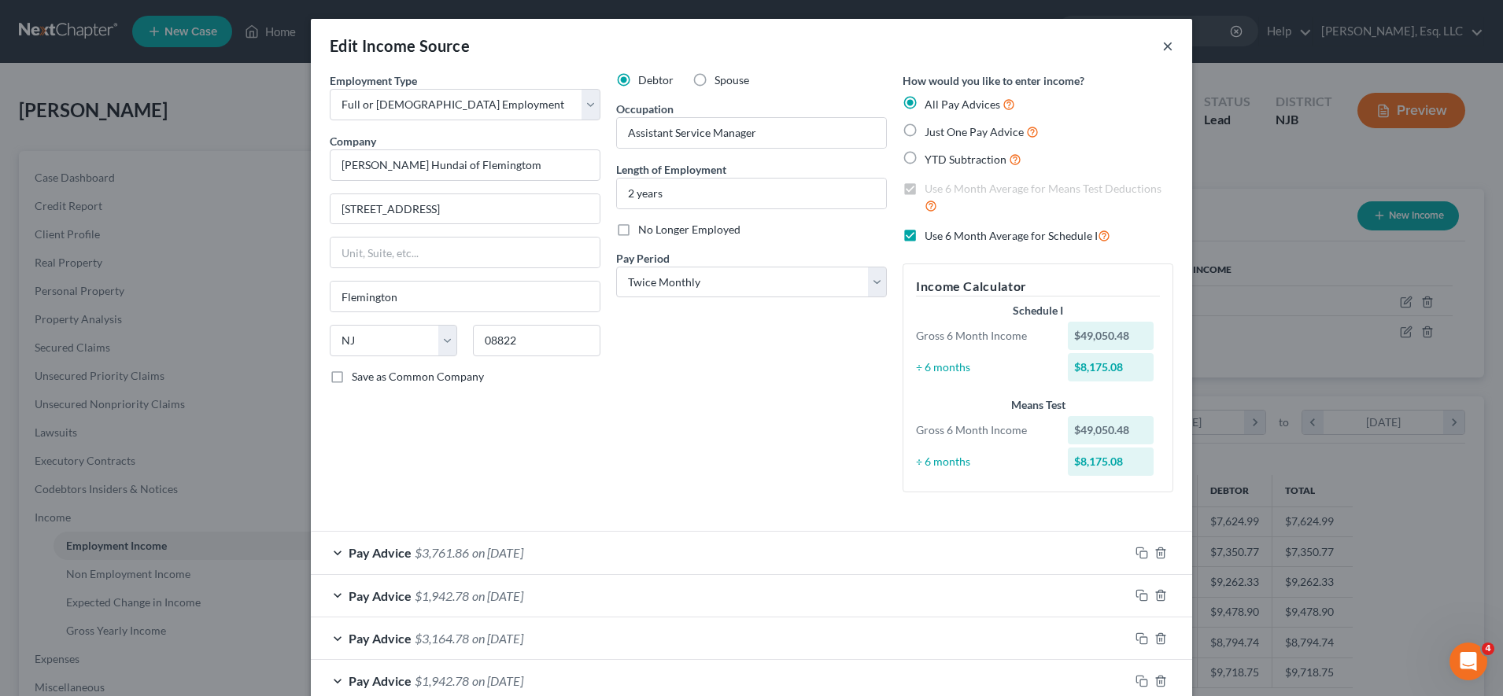
click at [1162, 46] on button "×" at bounding box center [1167, 45] width 11 height 19
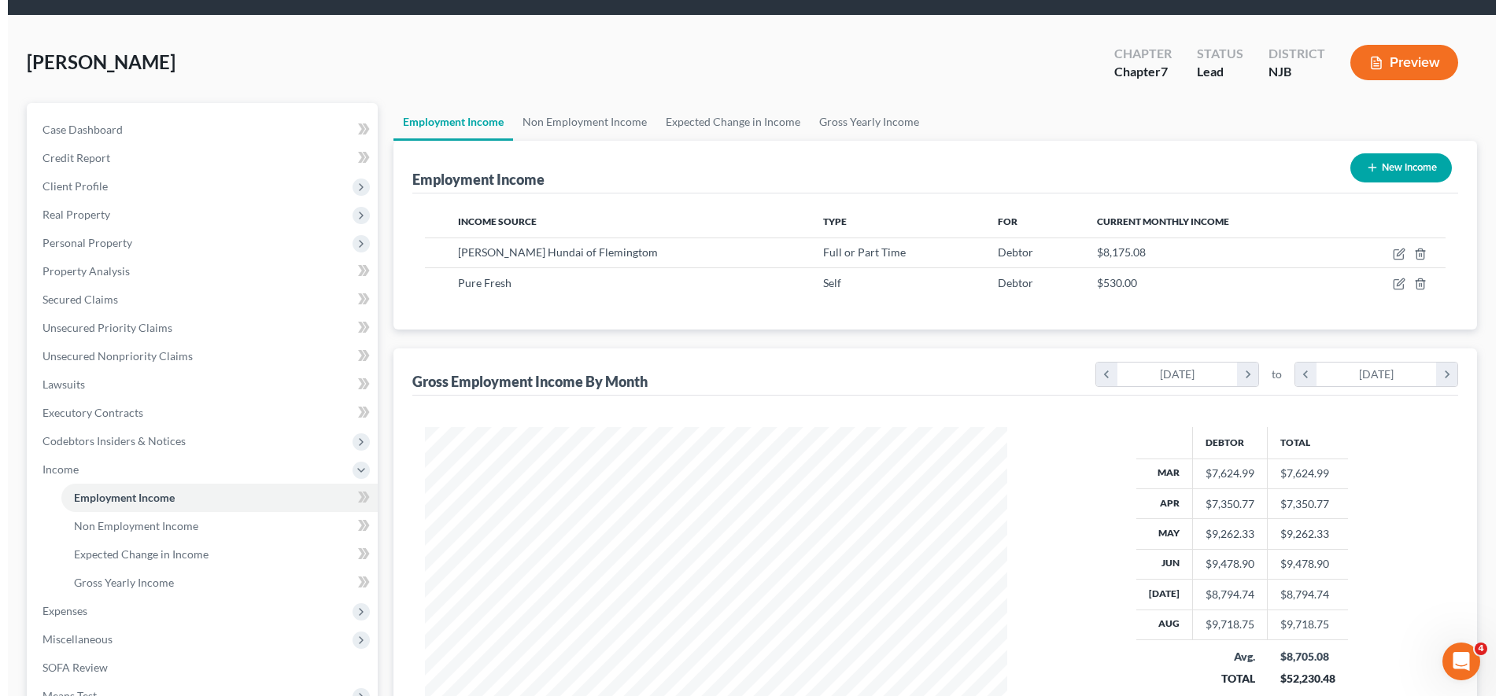
scroll to position [47, 0]
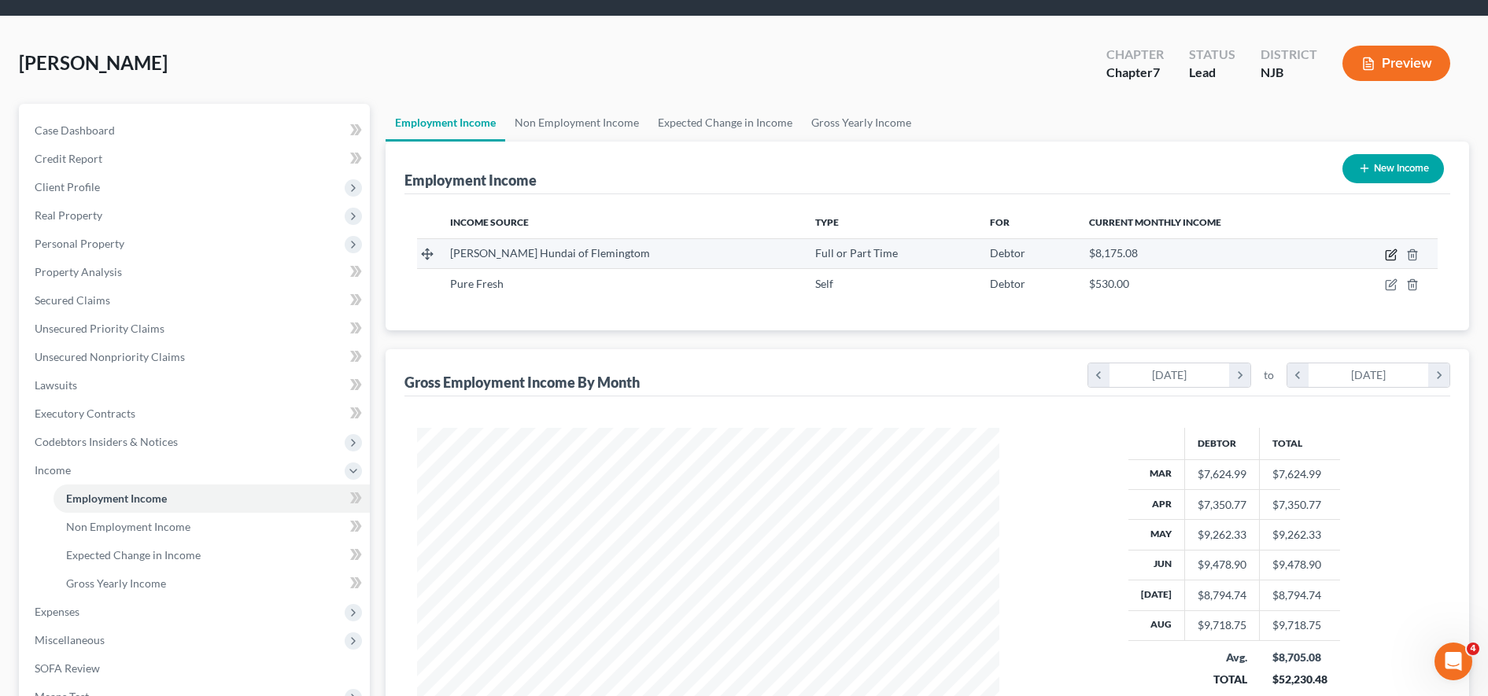
click at [1397, 253] on icon "button" at bounding box center [1391, 255] width 13 height 13
select select "0"
select select "33"
select select "1"
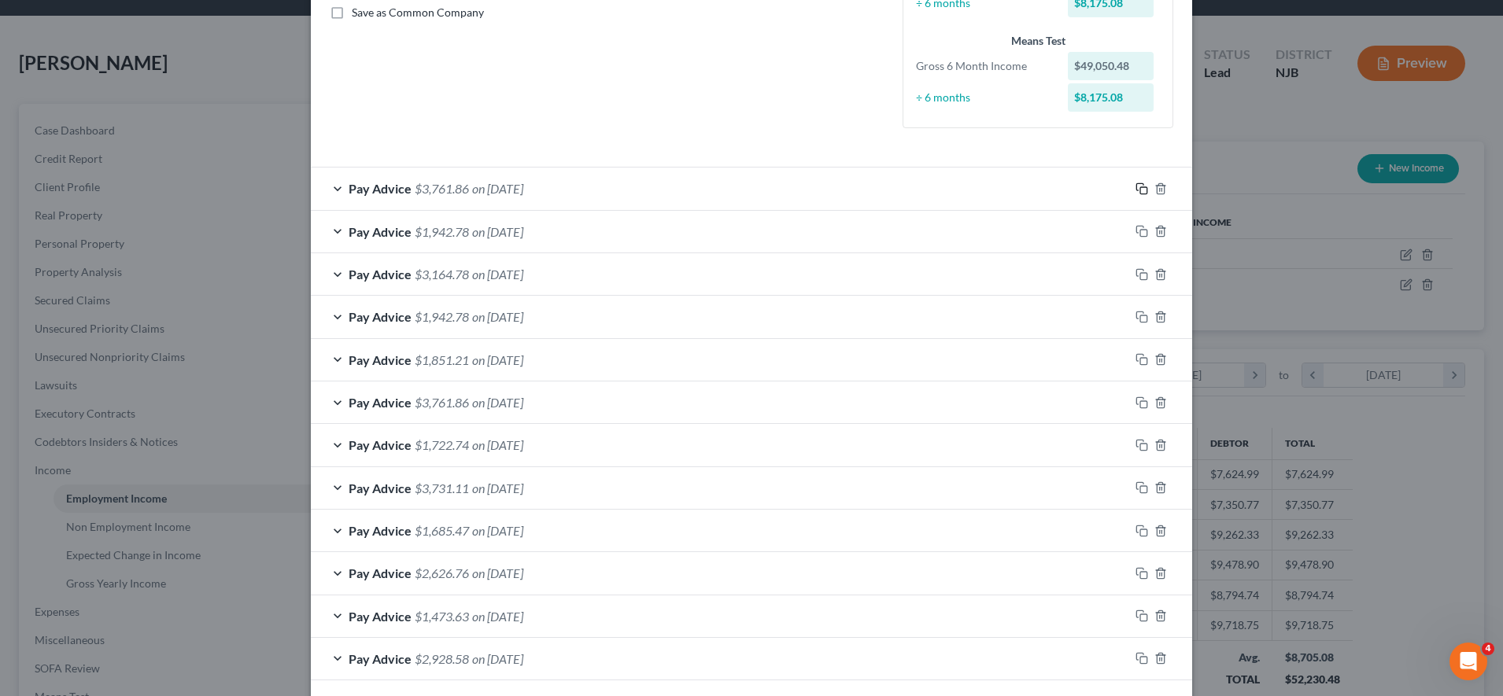
scroll to position [361, 0]
click at [1156, 189] on polyline "button" at bounding box center [1160, 189] width 9 height 0
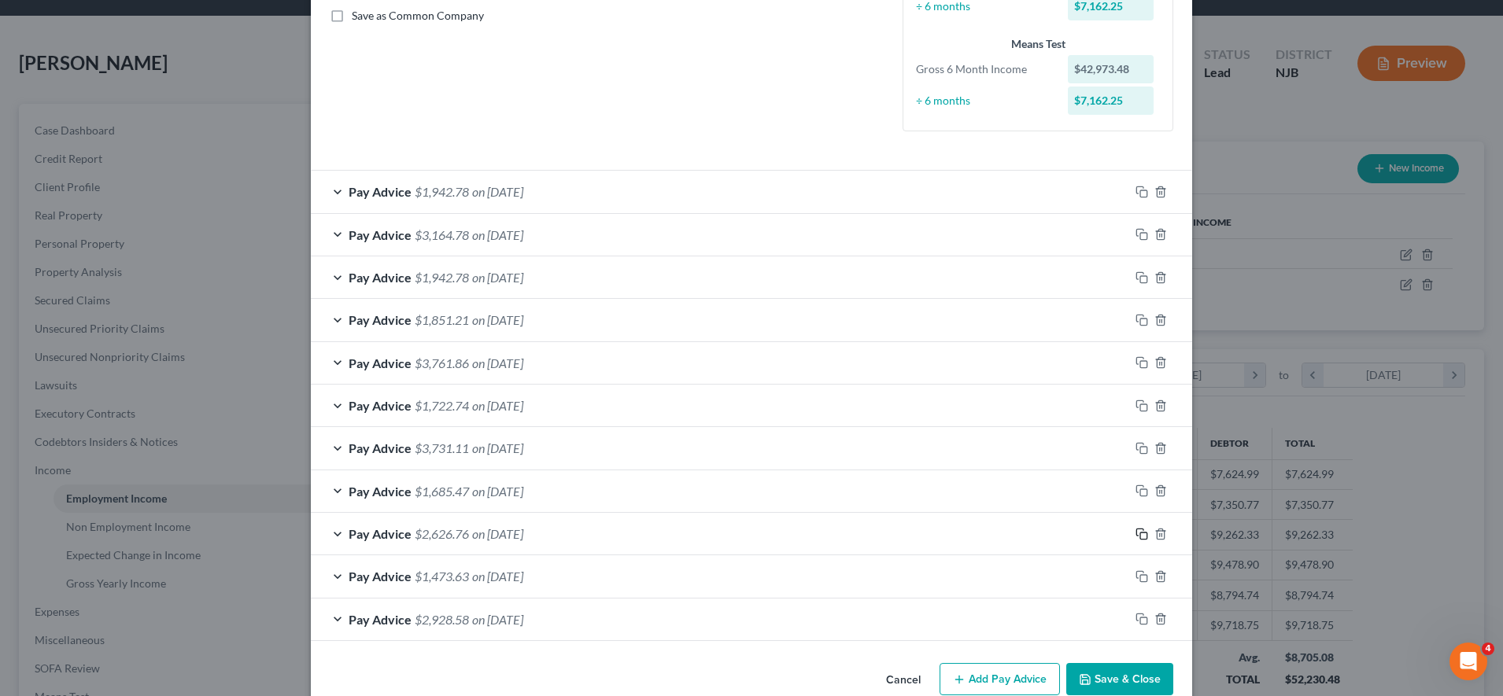
click at [1140, 533] on rect "button" at bounding box center [1143, 536] width 7 height 7
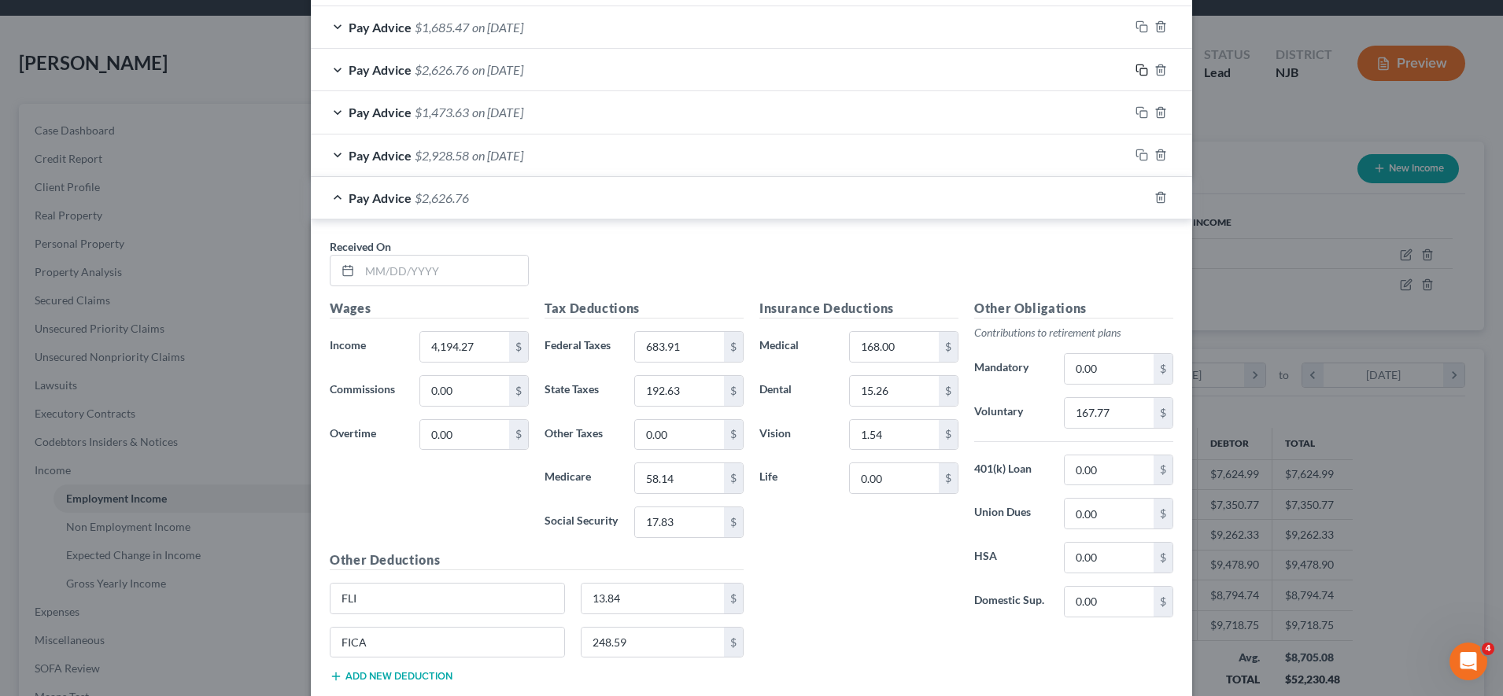
scroll to position [829, 0]
click at [403, 275] on input "text" at bounding box center [444, 267] width 168 height 30
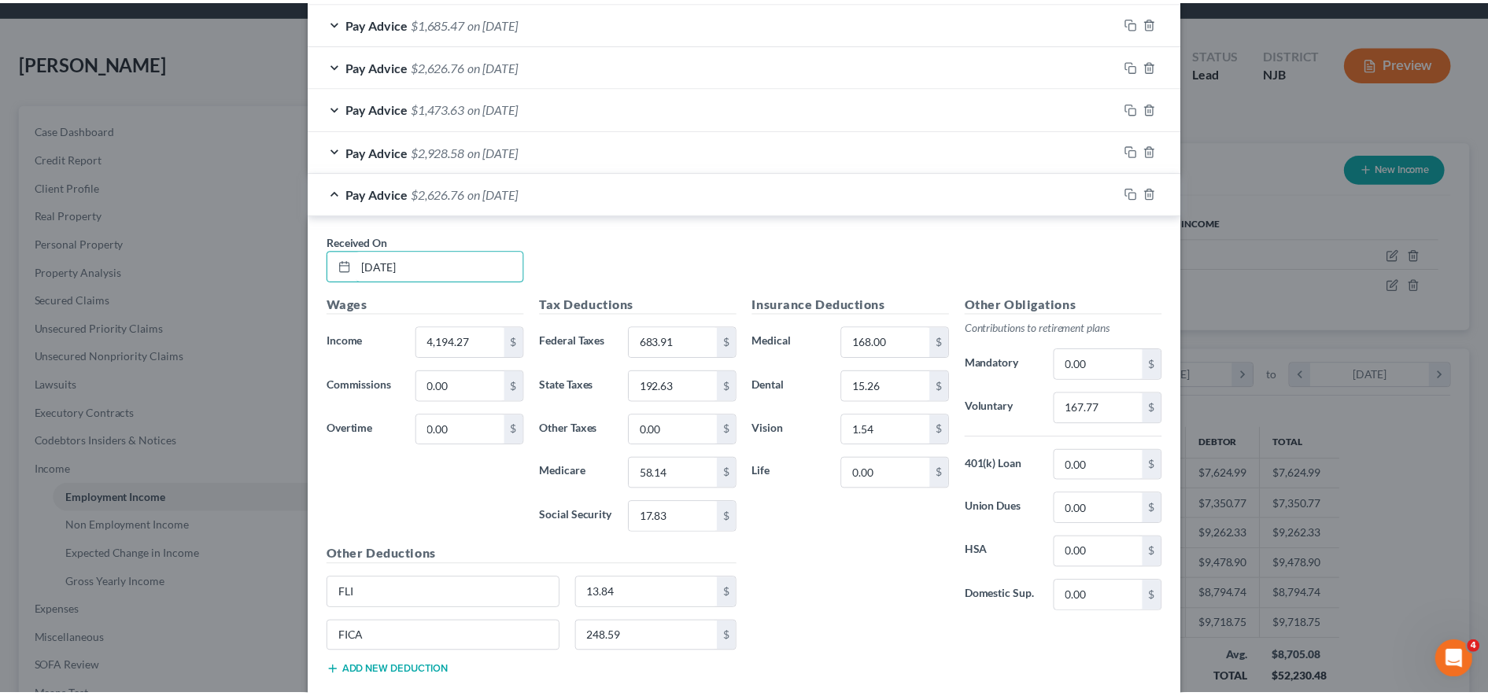
scroll to position [924, 0]
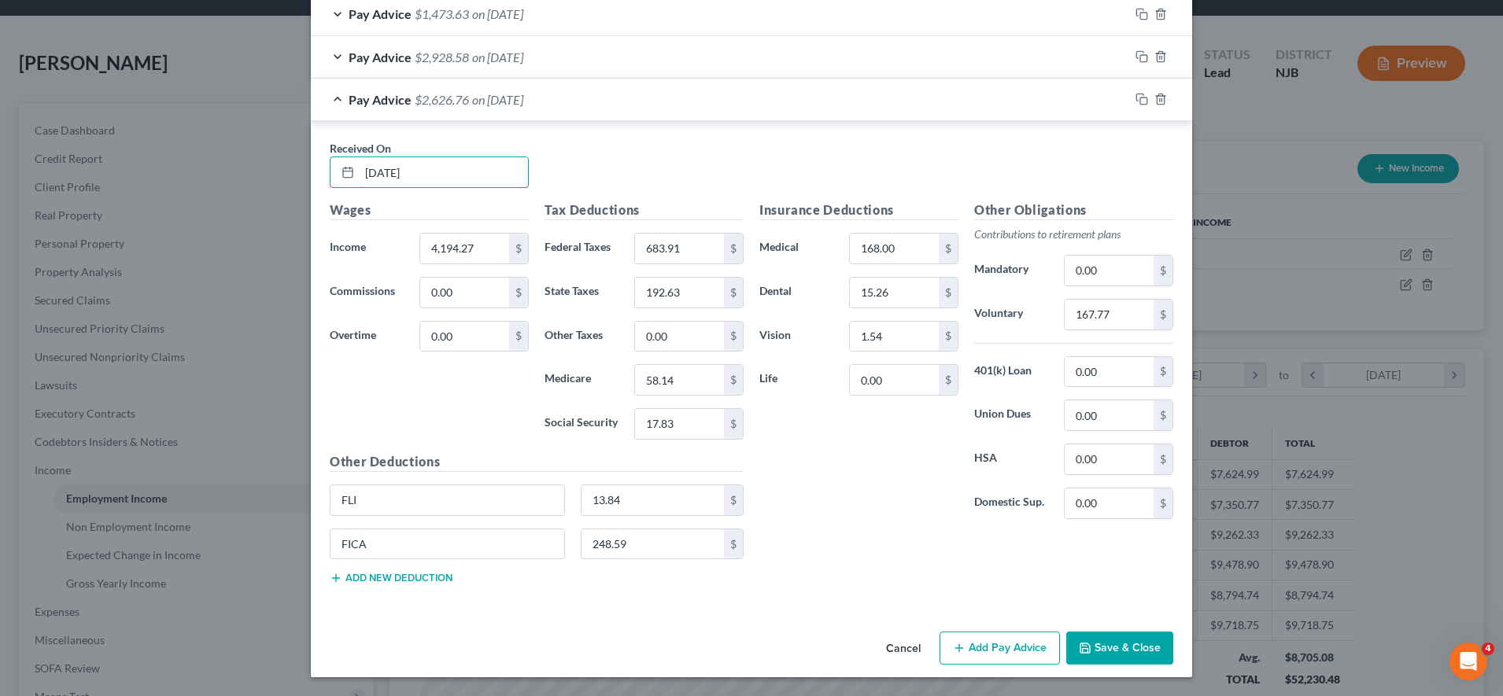
type input "[DATE]"
click at [1085, 665] on div "Cancel Add Pay Advice Save & Close" at bounding box center [751, 652] width 881 height 52
click at [1086, 655] on button "Save & Close" at bounding box center [1119, 648] width 107 height 33
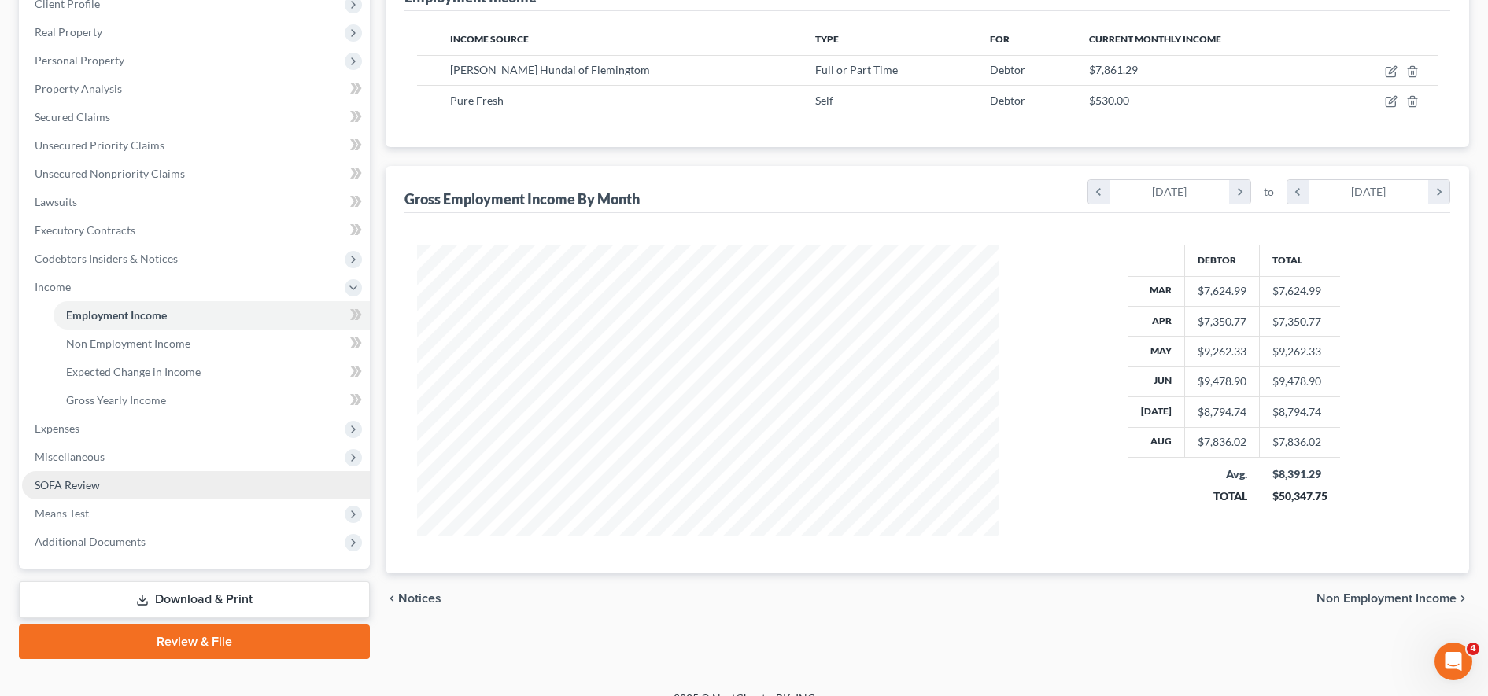
scroll to position [253, 0]
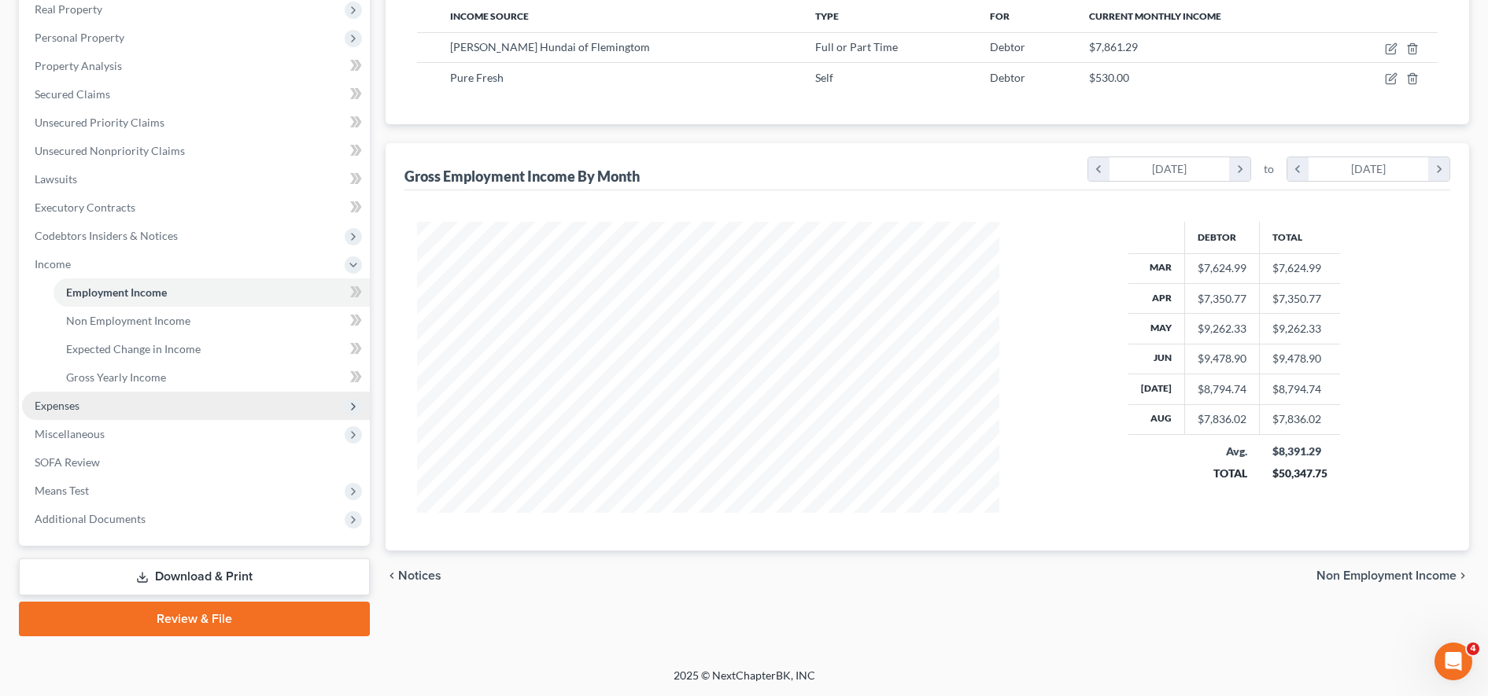
click at [153, 412] on span "Expenses" at bounding box center [196, 406] width 348 height 28
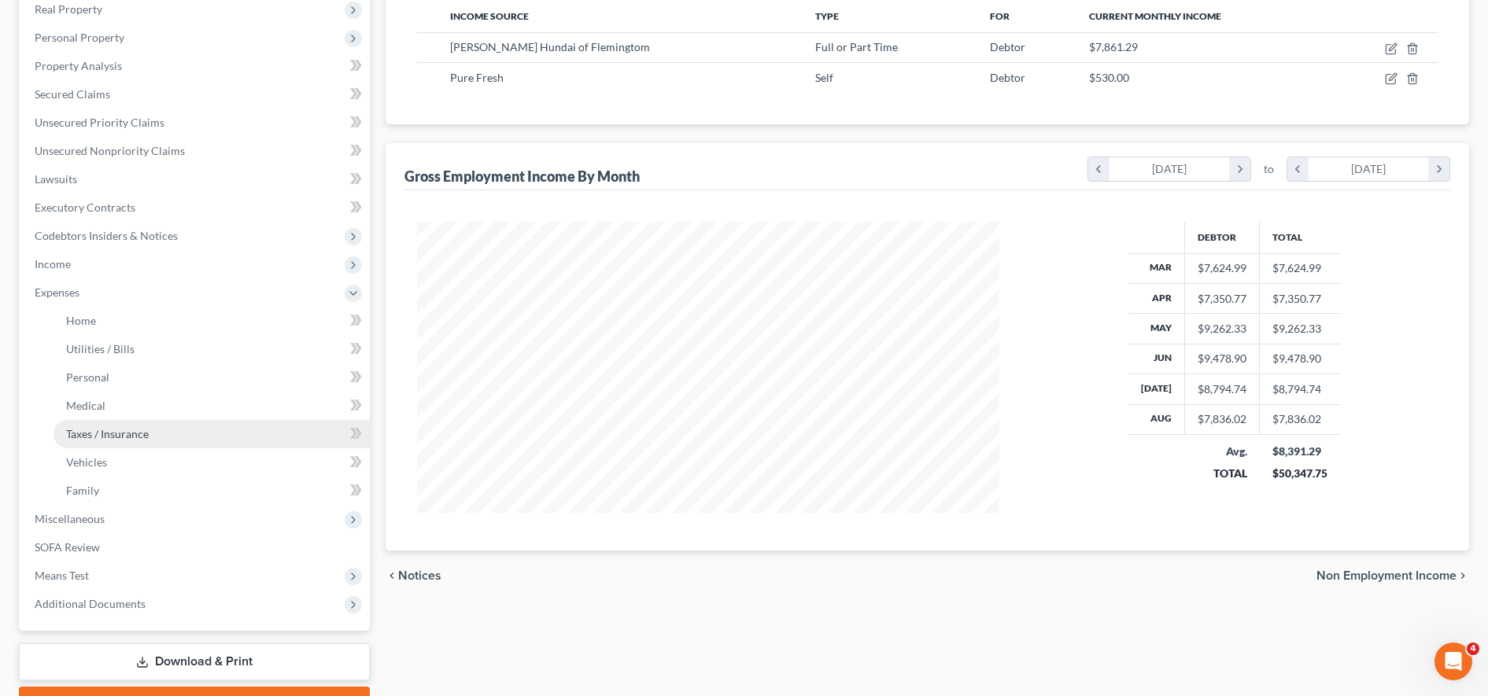
click at [151, 434] on link "Taxes / Insurance" at bounding box center [212, 434] width 316 height 28
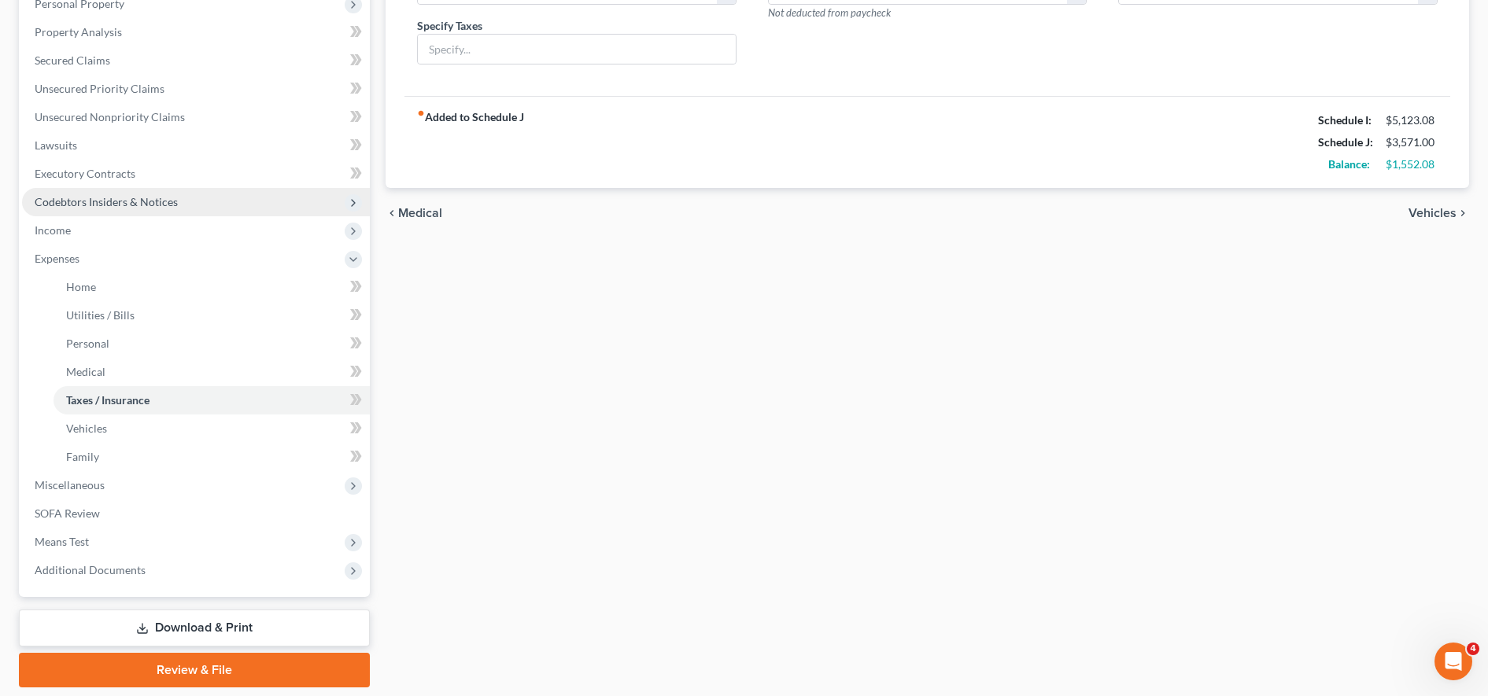
scroll to position [338, 0]
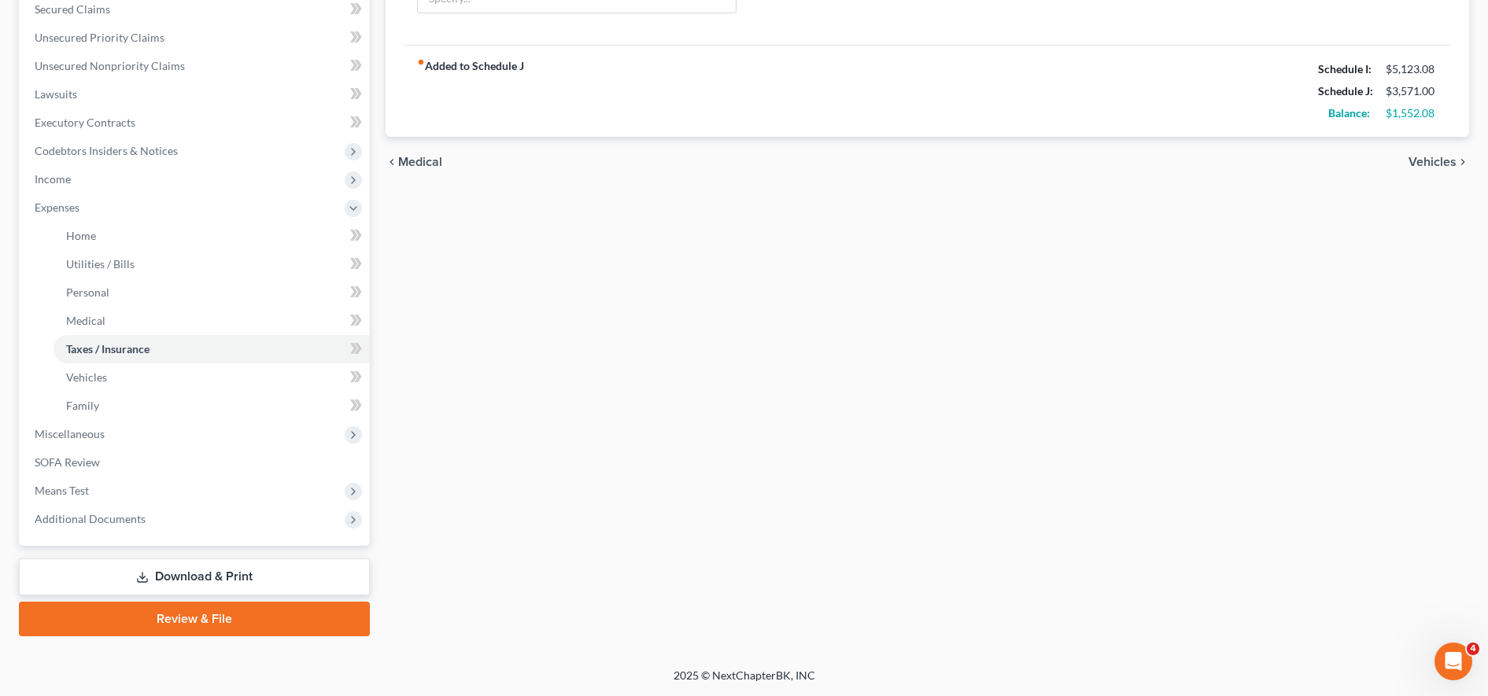
click at [254, 569] on link "Download & Print" at bounding box center [194, 577] width 351 height 37
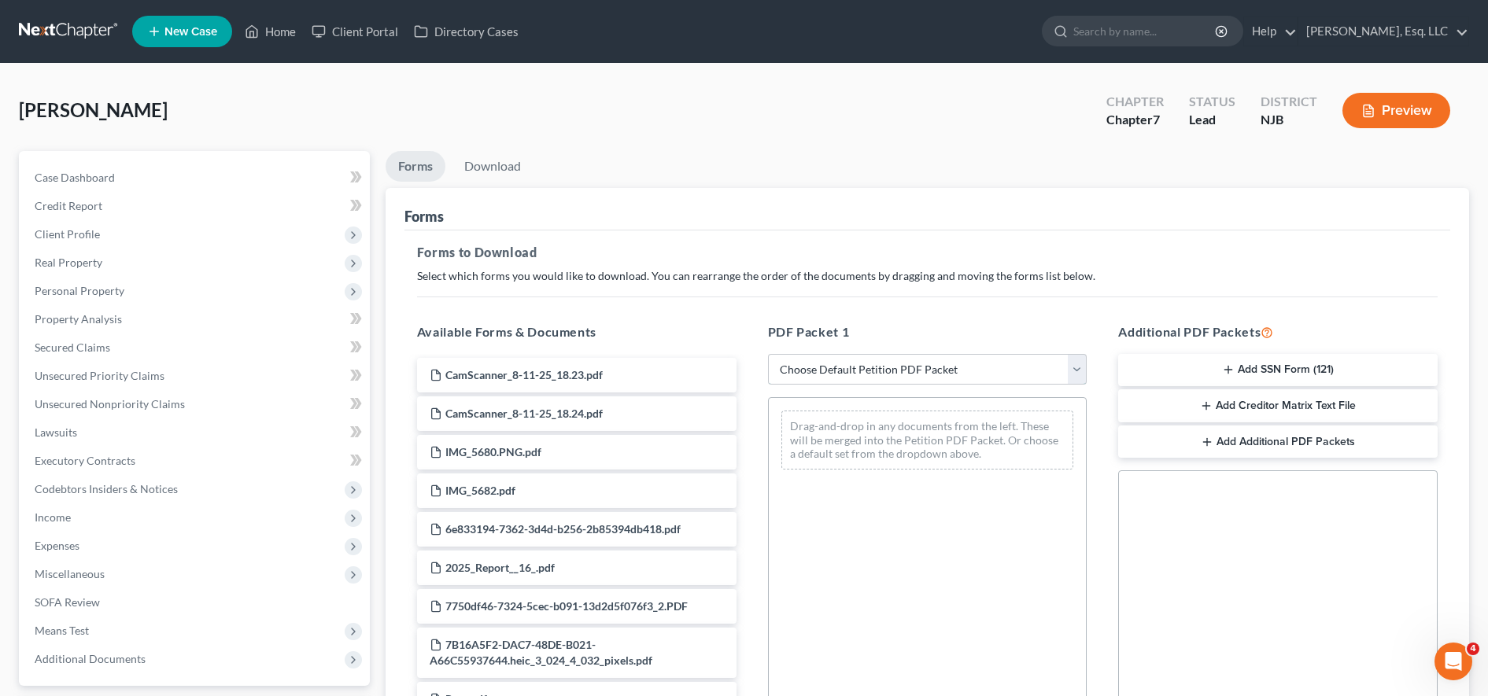
click at [828, 375] on select "Choose Default Petition PDF Packet Complete Bankruptcy Petition (all forms and …" at bounding box center [927, 369] width 319 height 31
select select "0"
click at [768, 354] on select "Choose Default Petition PDF Packet Complete Bankruptcy Petition (all forms and …" at bounding box center [927, 369] width 319 height 31
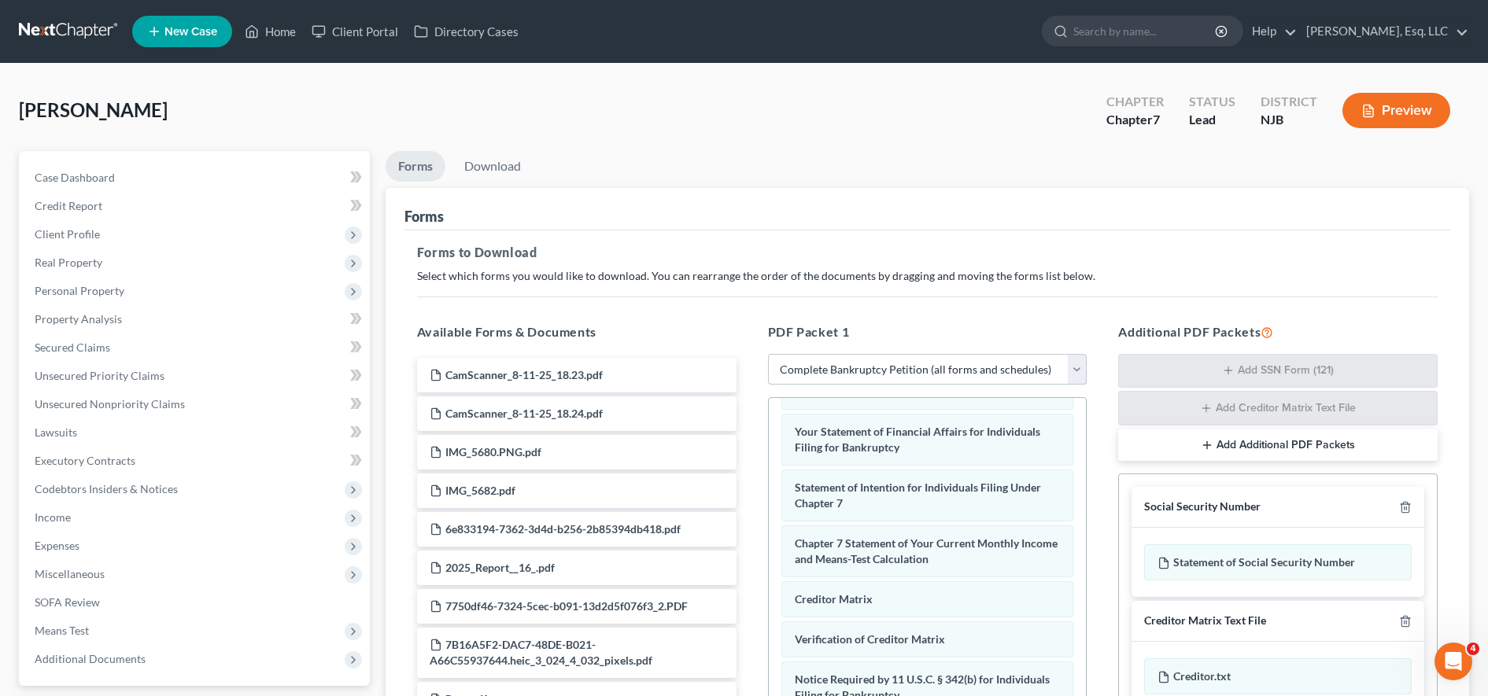
scroll to position [277, 0]
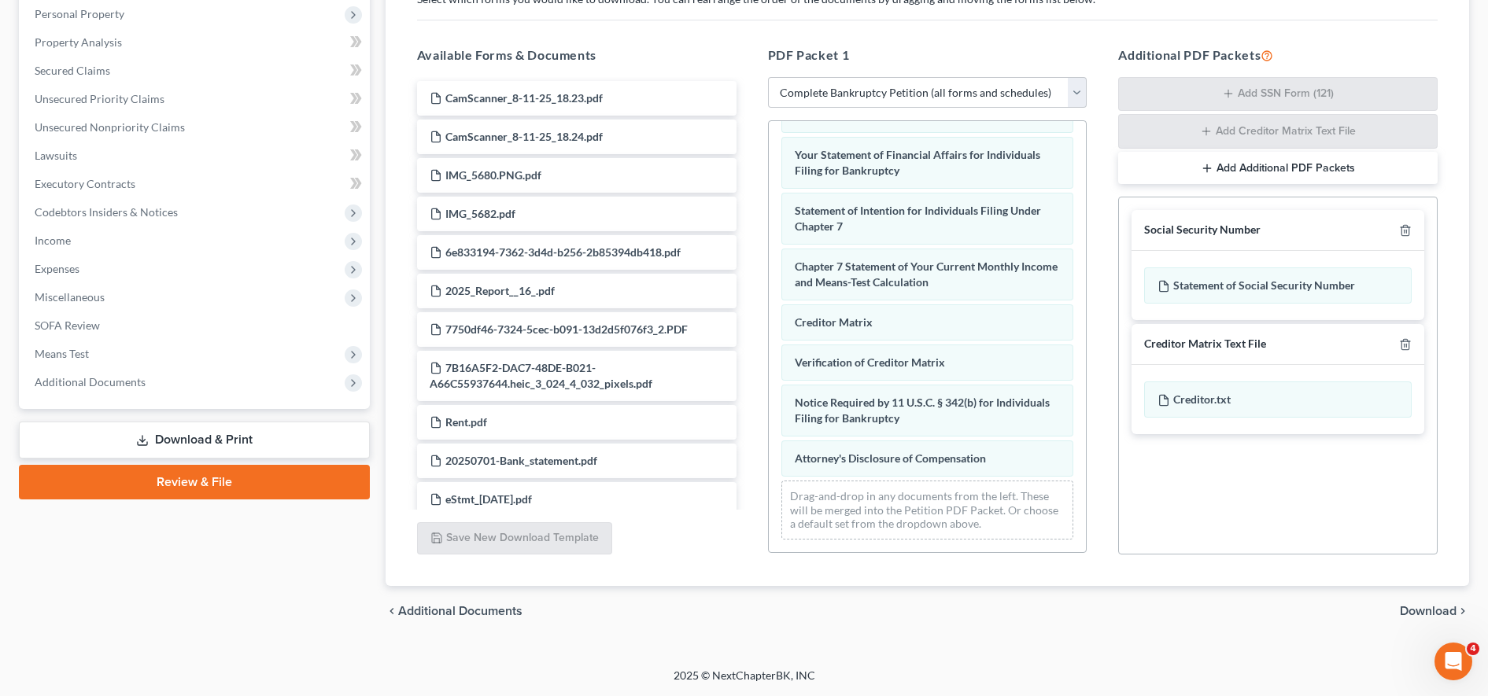
click at [1423, 611] on span "Download" at bounding box center [1428, 611] width 57 height 13
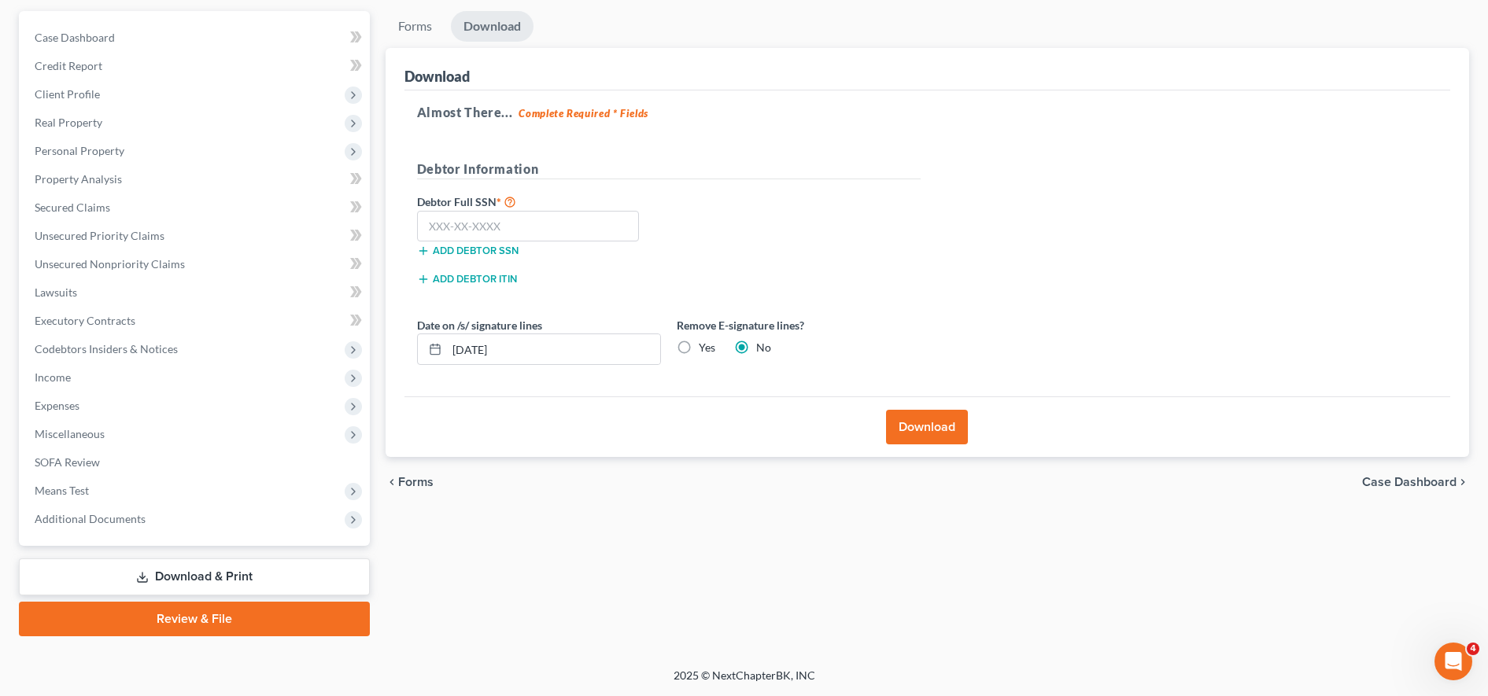
scroll to position [140, 0]
click at [699, 348] on label "Yes" at bounding box center [707, 348] width 17 height 16
click at [705, 348] on input "Yes" at bounding box center [710, 345] width 10 height 10
radio input "true"
radio input "false"
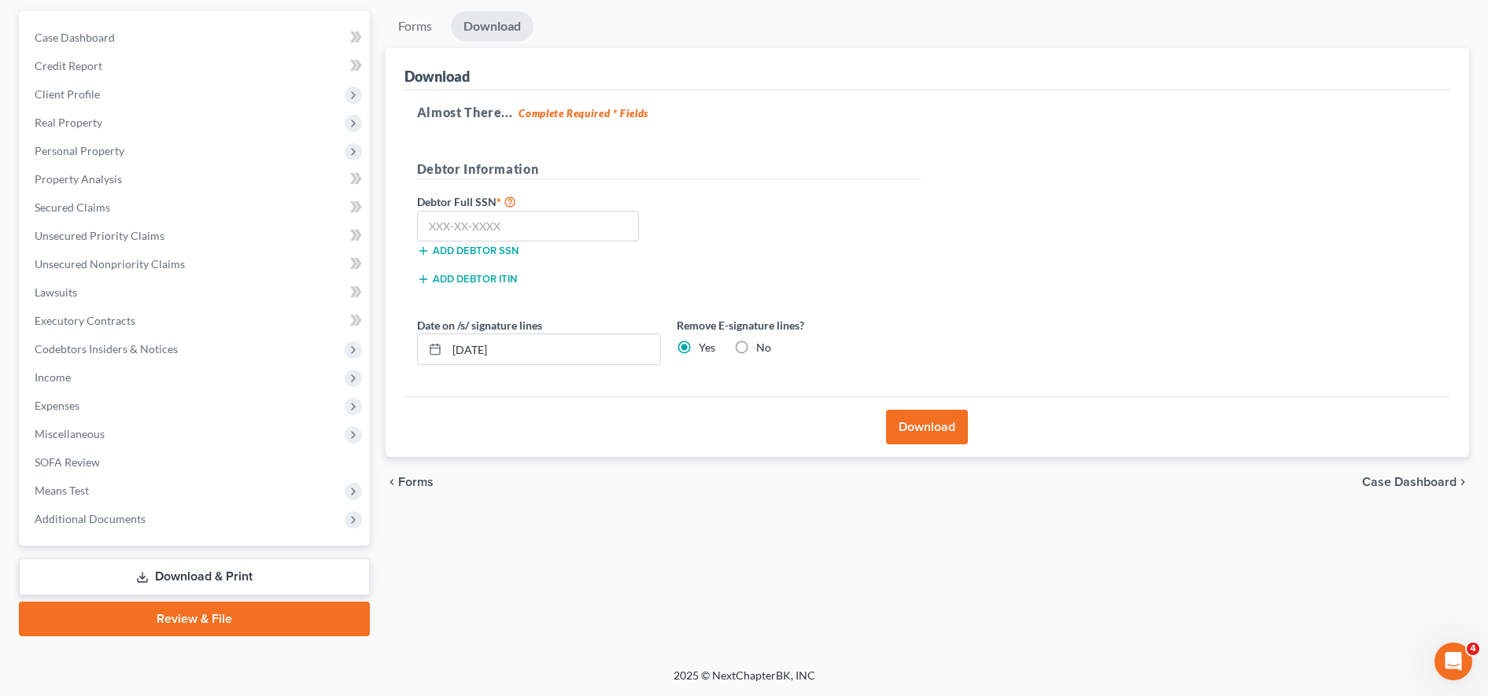
click at [1471, 421] on div "Forms Download Forms Forms to Download Select which forms you would like to dow…" at bounding box center [927, 324] width 1099 height 626
click at [538, 229] on input "text" at bounding box center [528, 226] width 223 height 31
type input "105-38-3674"
click at [903, 413] on button "Download" at bounding box center [927, 427] width 82 height 35
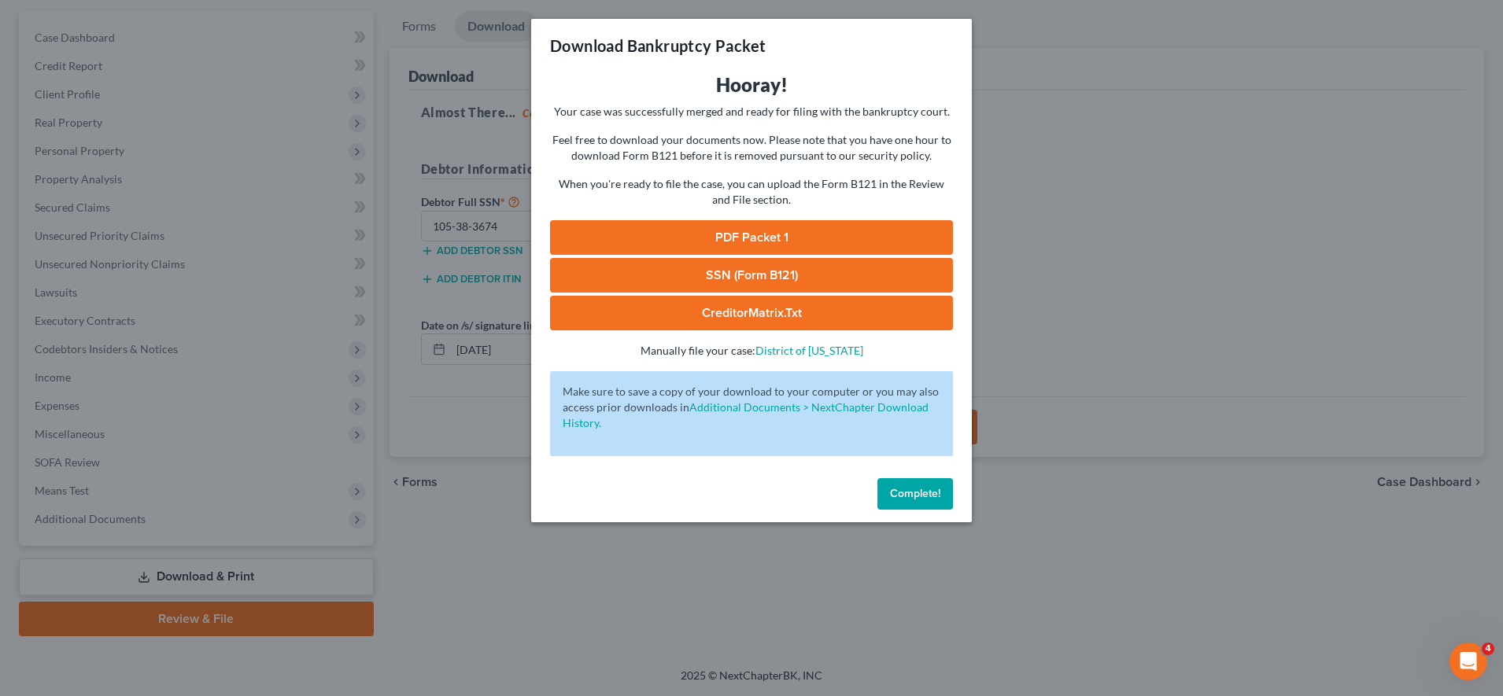
click at [740, 243] on link "PDF Packet 1" at bounding box center [751, 237] width 403 height 35
click at [801, 279] on link "SSN (Form B121)" at bounding box center [751, 275] width 403 height 35
click at [832, 305] on link "CreditorMatrix.txt" at bounding box center [751, 313] width 403 height 35
click at [902, 484] on button "Complete!" at bounding box center [915, 493] width 76 height 31
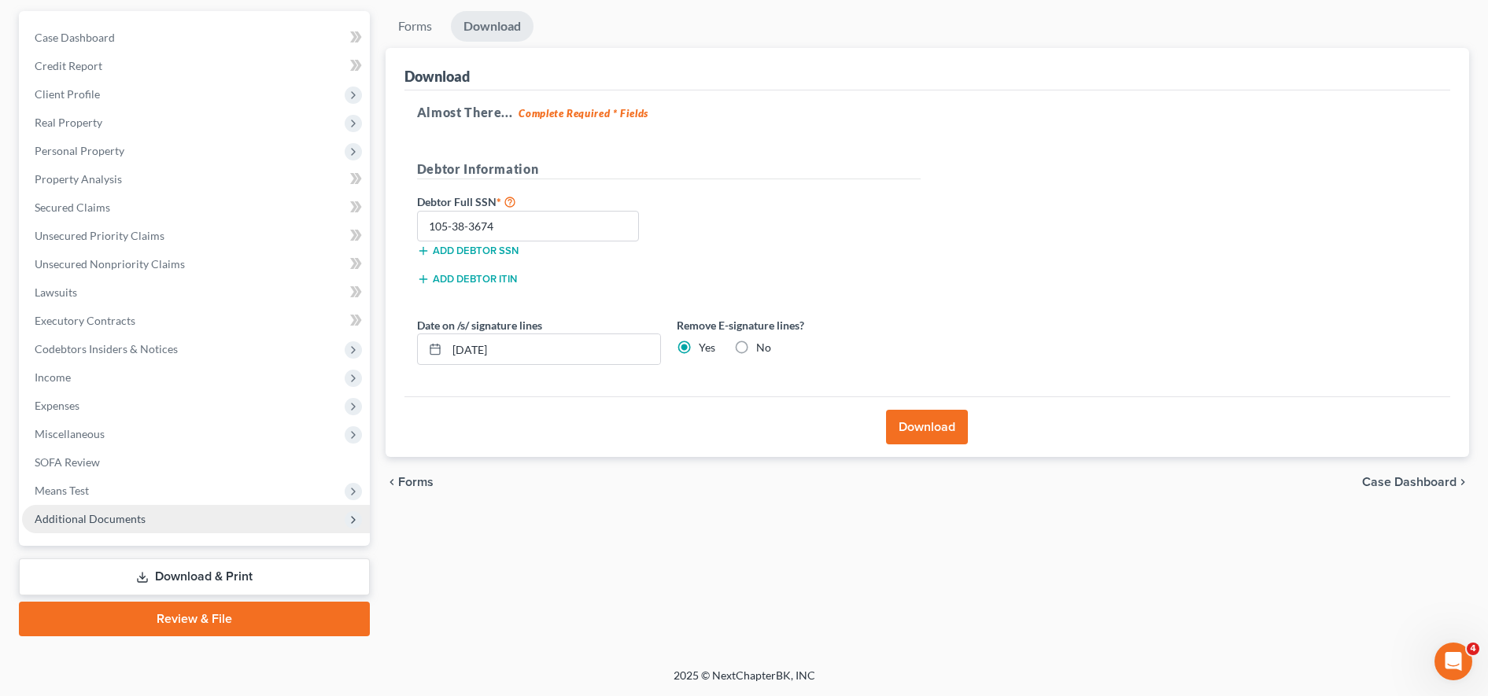
click at [142, 522] on span "Additional Documents" at bounding box center [90, 518] width 111 height 13
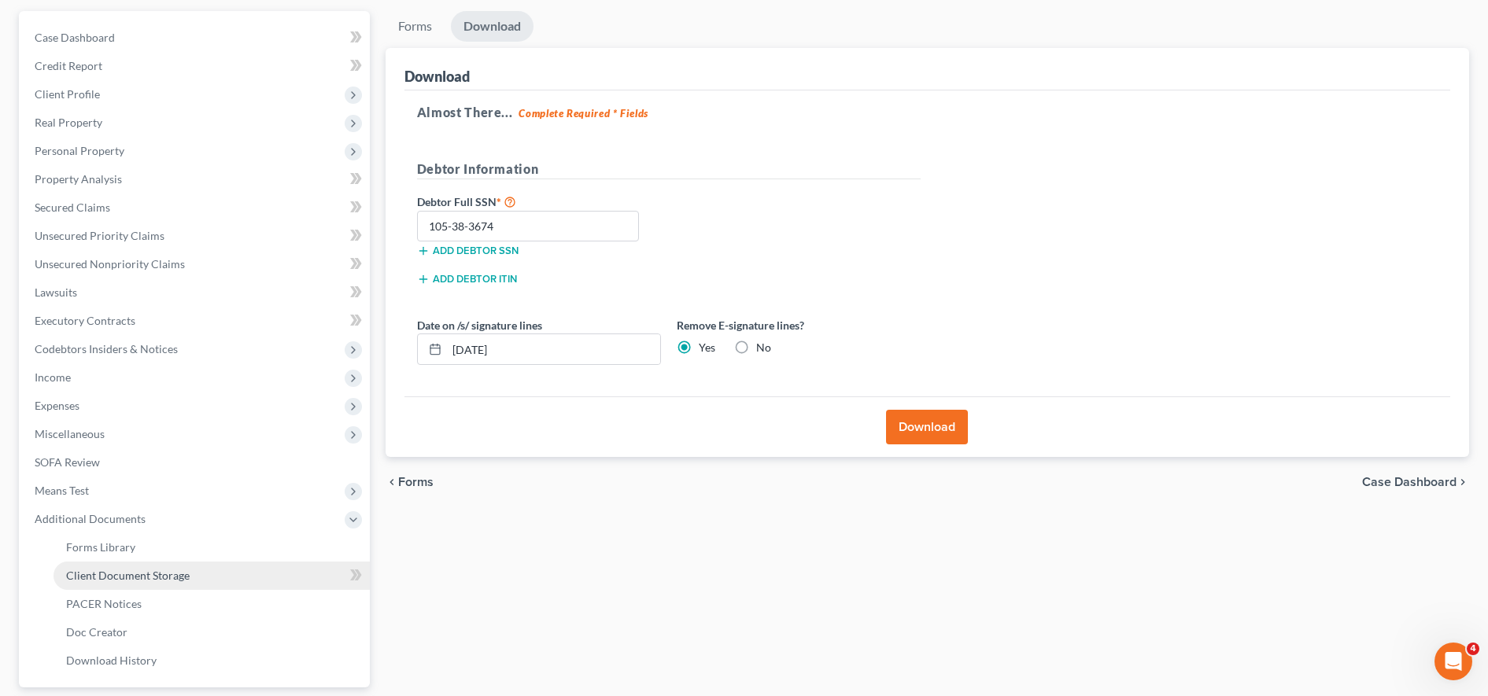
click at [147, 583] on link "Client Document Storage" at bounding box center [212, 576] width 316 height 28
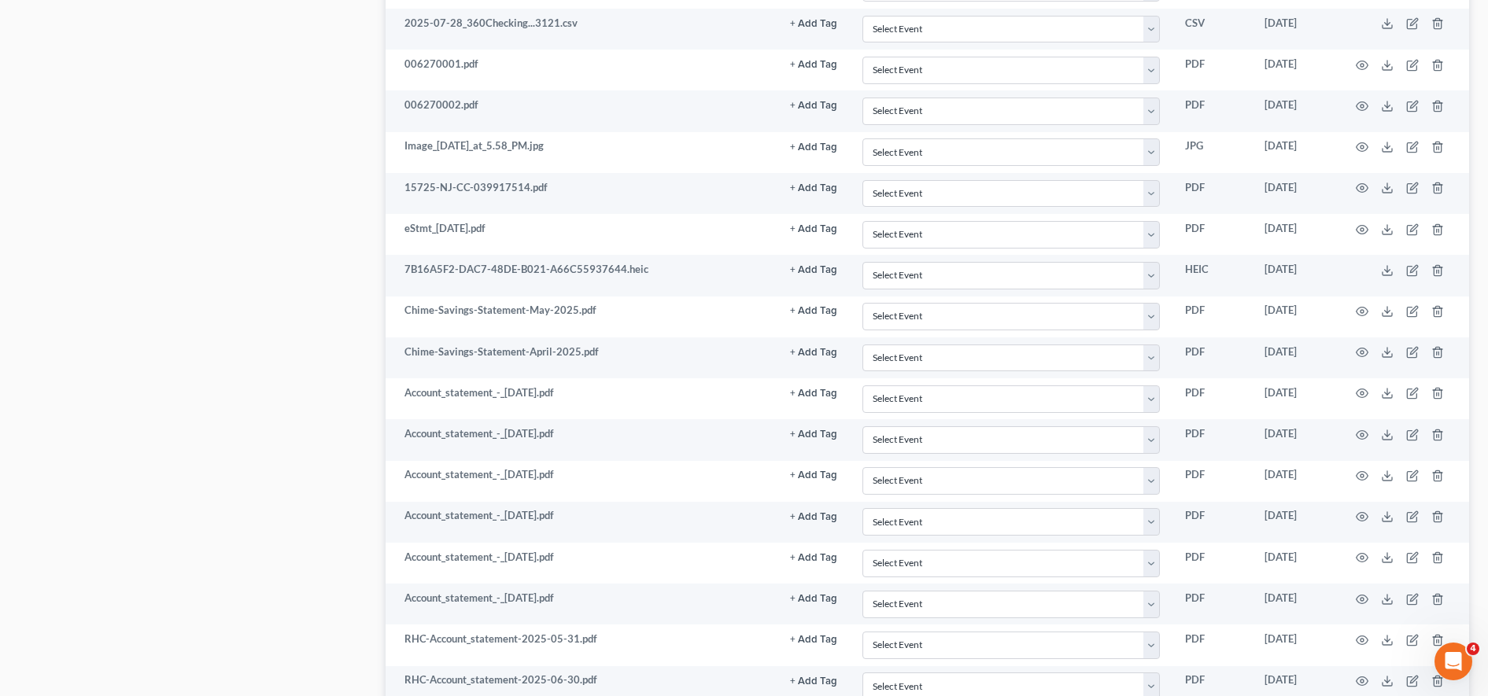
scroll to position [2164, 0]
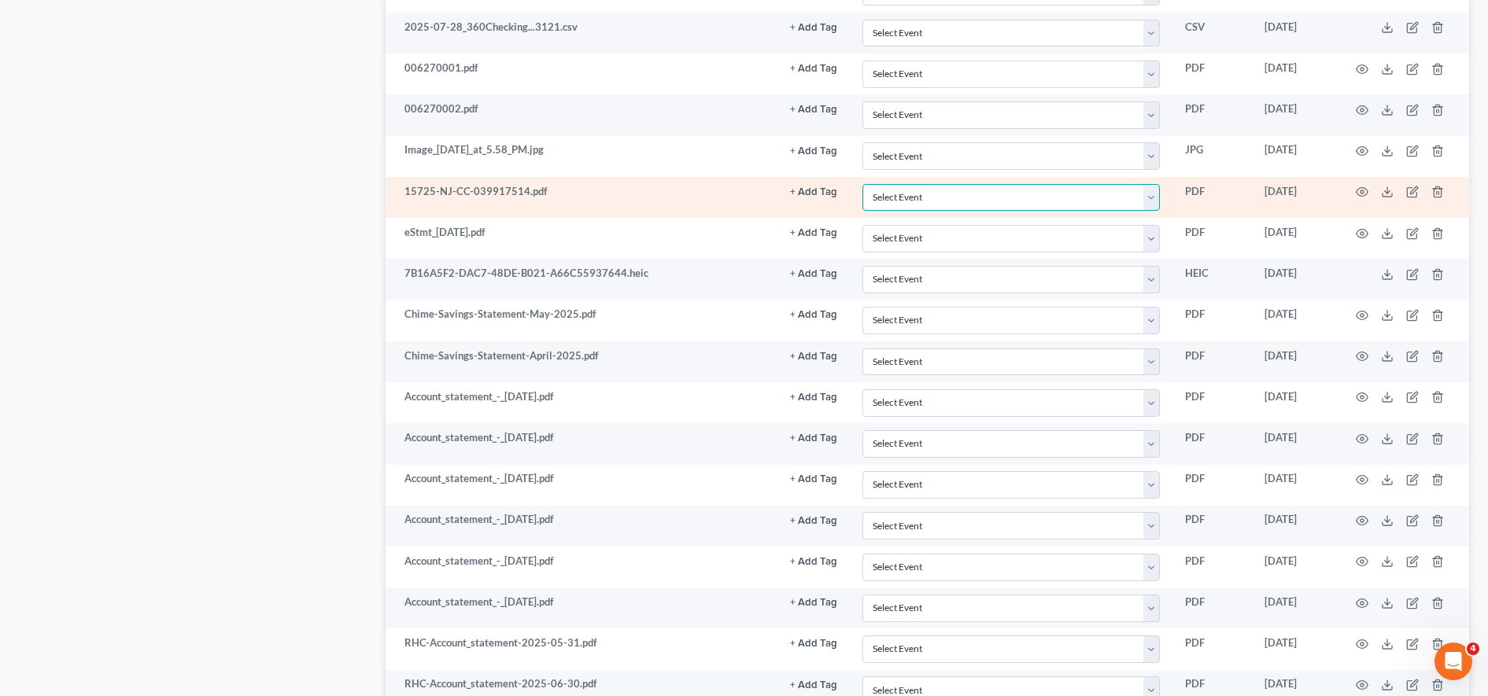
click at [997, 184] on select "Select Event 20 Largest Unsecured Creditors Amended Attorney Compensation State…" at bounding box center [1010, 198] width 297 height 28
select select "9"
click at [862, 184] on select "Select Event 20 Largest Unsecured Creditors Amended Attorney Compensation State…" at bounding box center [1010, 198] width 297 height 28
click at [814, 187] on button "+ Add Tag" at bounding box center [813, 192] width 47 height 10
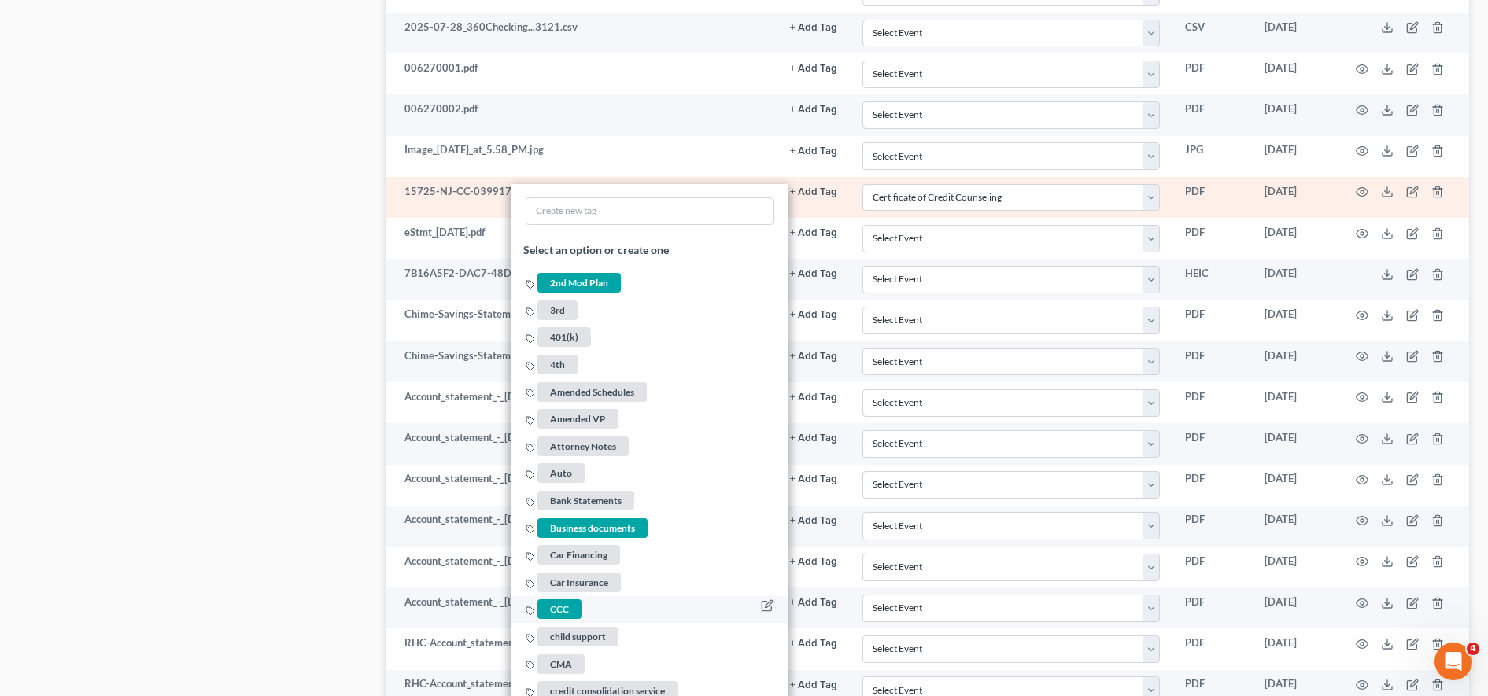
click at [565, 600] on span "CCC" at bounding box center [559, 610] width 44 height 20
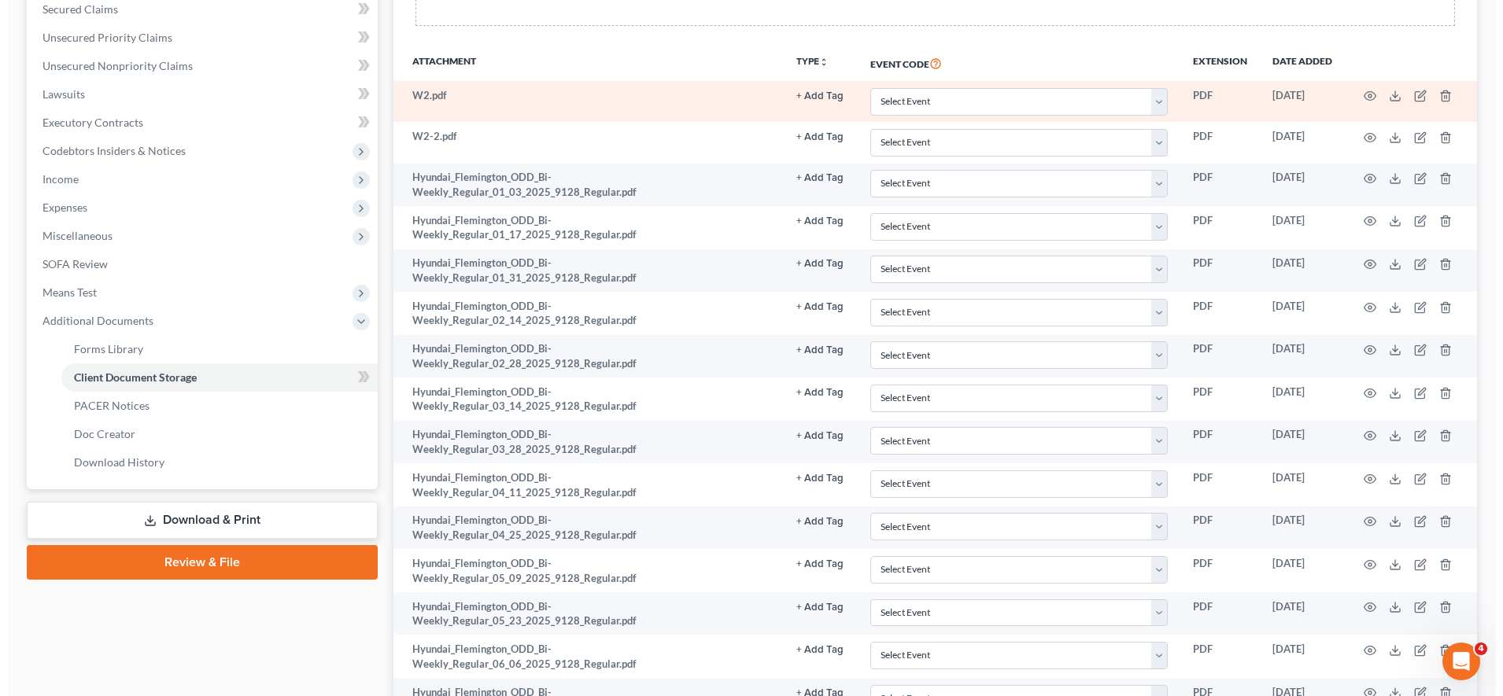
scroll to position [0, 0]
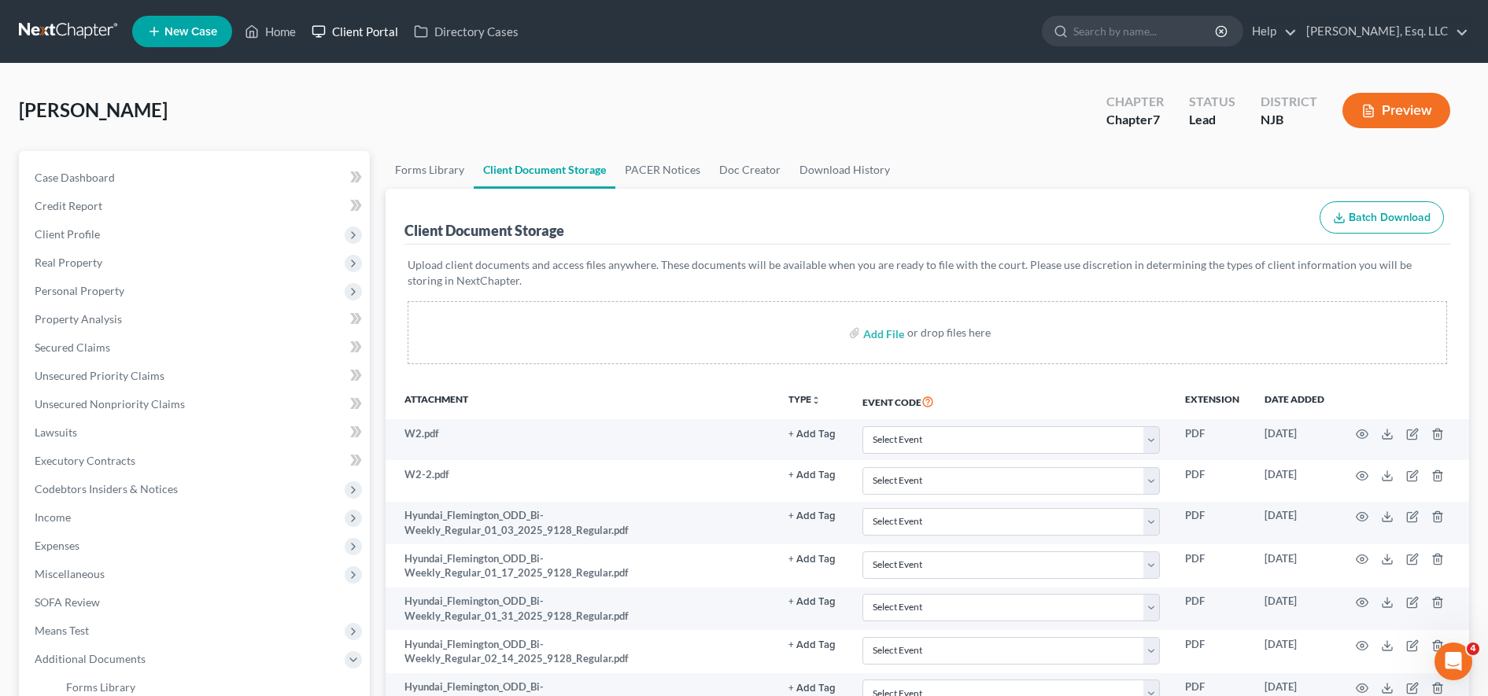
click at [376, 42] on link "Client Portal" at bounding box center [355, 31] width 102 height 28
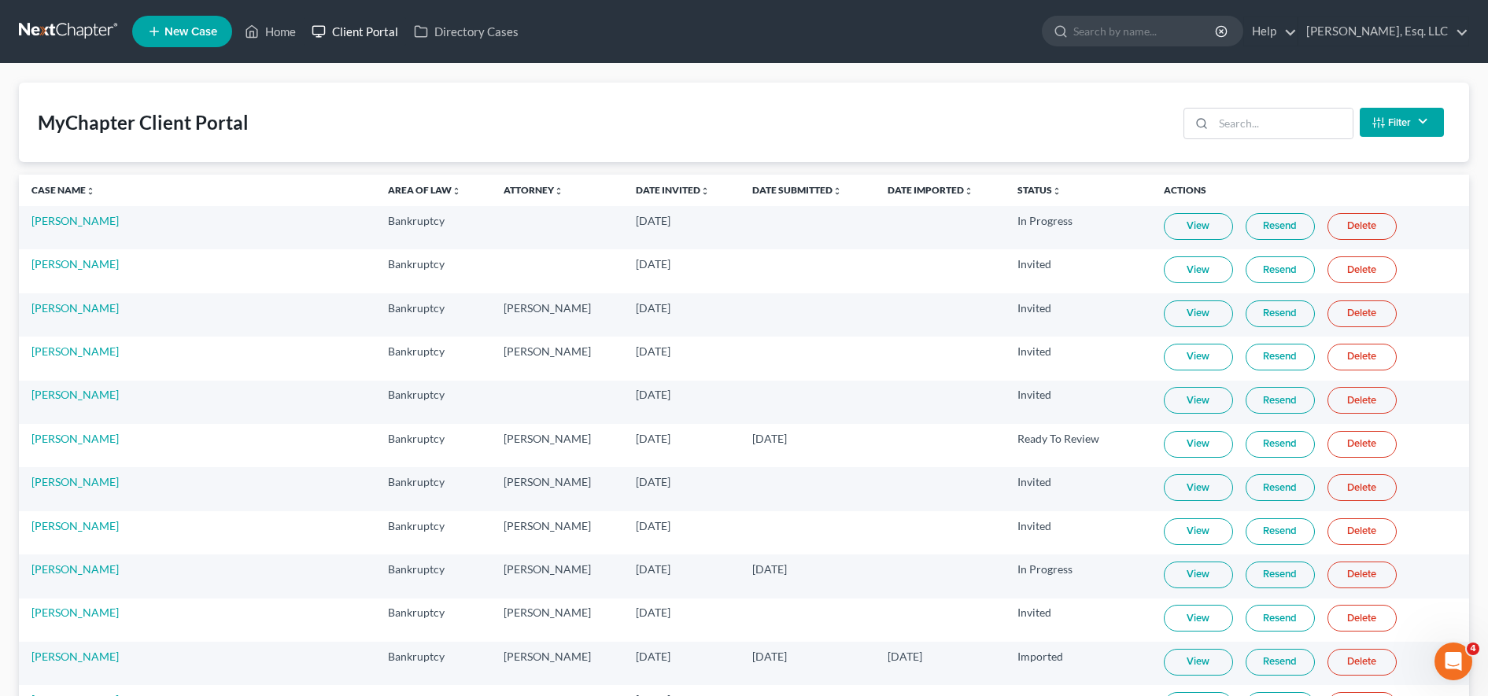
click at [368, 34] on link "Client Portal" at bounding box center [355, 31] width 102 height 28
click at [1322, 129] on input "search" at bounding box center [1282, 124] width 139 height 30
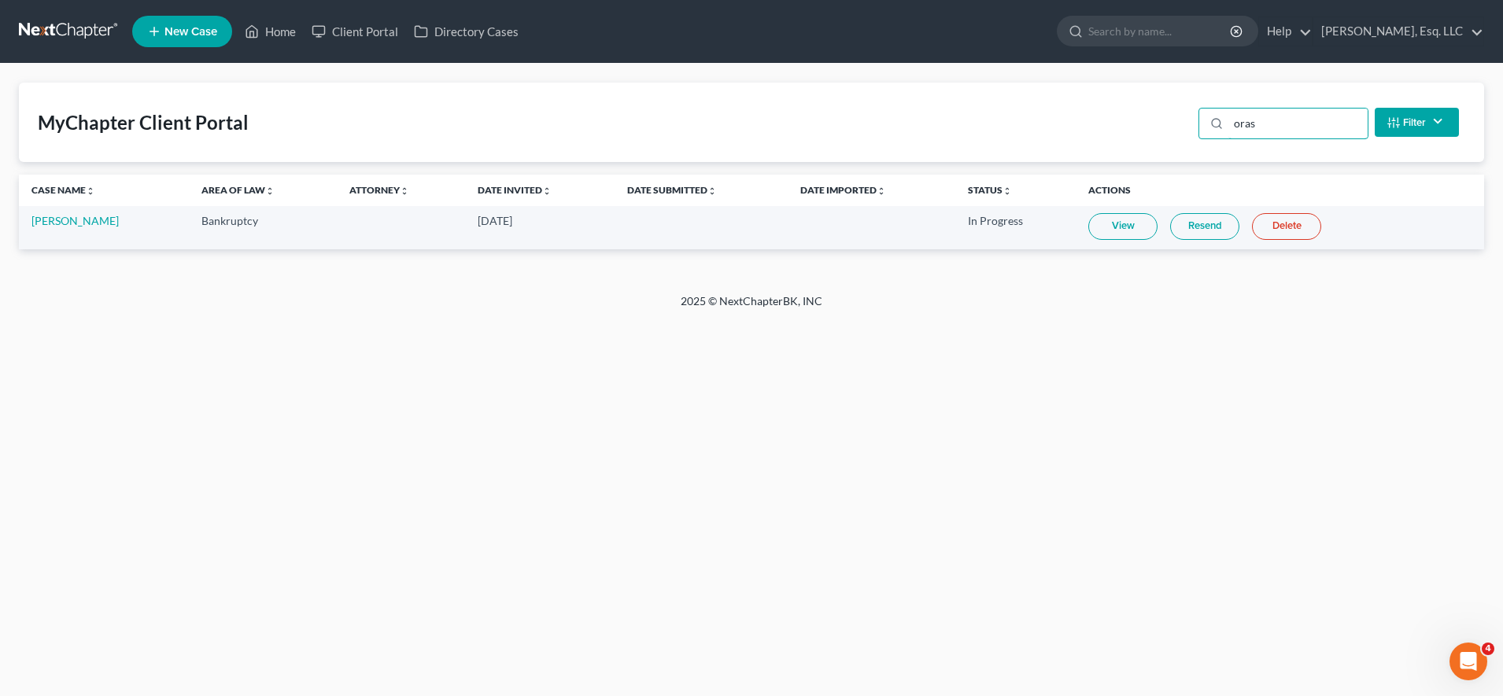
type input "oras"
click at [1102, 237] on td "View Resend Delete" at bounding box center [1280, 227] width 408 height 43
click at [1113, 224] on link "View" at bounding box center [1122, 226] width 69 height 27
